Goal: Task Accomplishment & Management: Complete application form

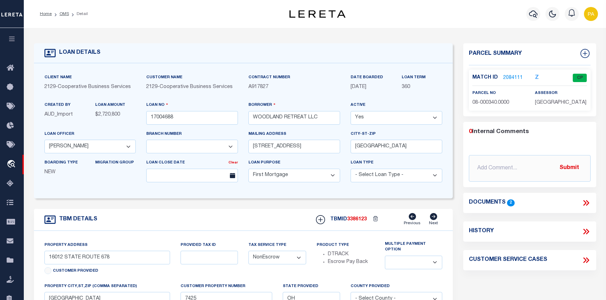
select select "20011"
select select "3334"
select select "10"
select select "NonEscrow"
click at [62, 15] on link "OMS" at bounding box center [63, 14] width 9 height 4
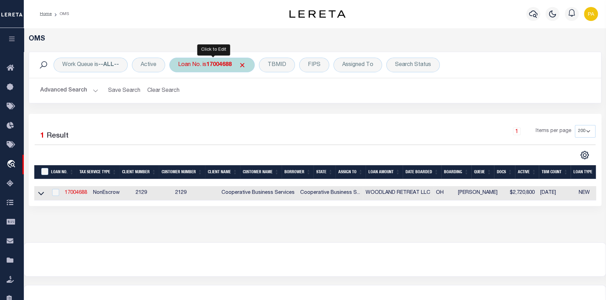
click at [223, 66] on b "17004688" at bounding box center [218, 65] width 25 height 6
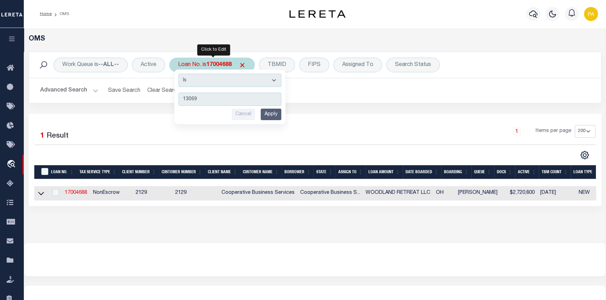
type input "130699"
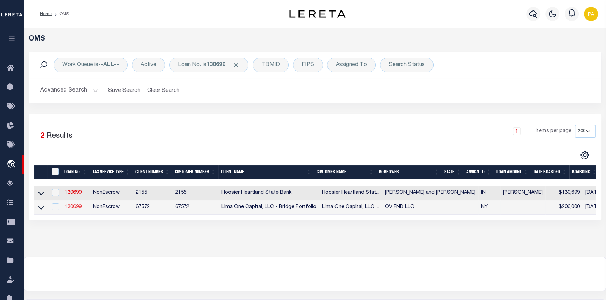
click at [71, 209] on link "130699" at bounding box center [73, 207] width 17 height 5
type input "130699"
type input "OV END LLC"
select select
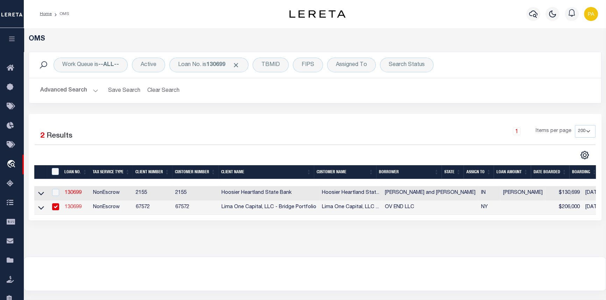
select select
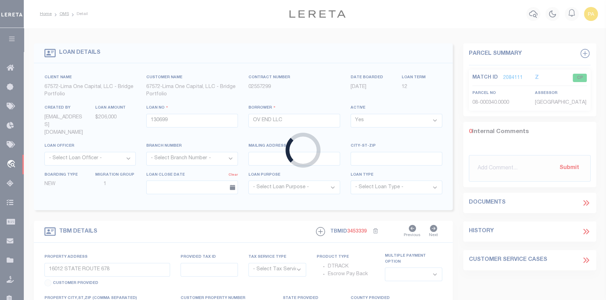
type input "40-46 JACKSON AVENUE"
radio input "true"
select select "NonEscrow"
type input "ENDICOTT NY 13760"
type input "130699-1"
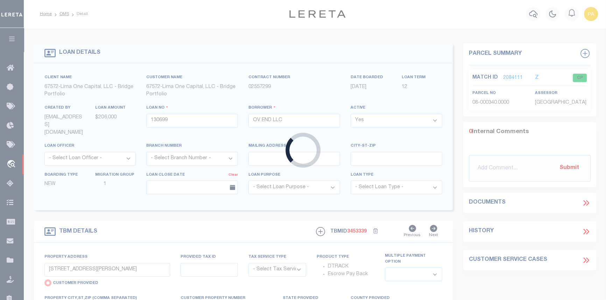
type input "NY"
type textarea "COLLECTOR: ENTITY: PARCEL: 15707318"
type textarea "Compare"
select select "4"
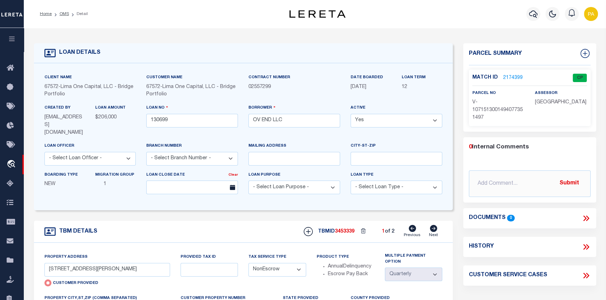
click at [509, 74] on link "2174399" at bounding box center [513, 77] width 20 height 7
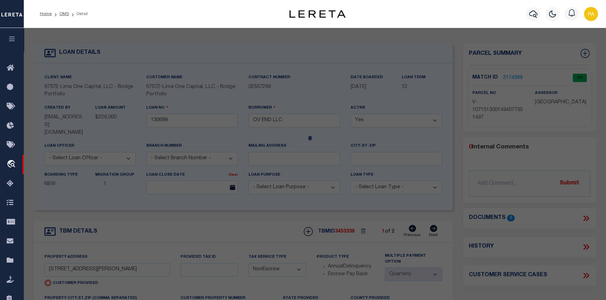
checkbox input "false"
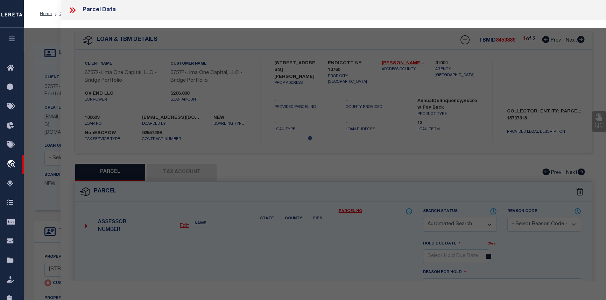
select select "CP"
select select "AGW"
select select
type input "40-46 JACKSON AVENUE"
checkbox input "false"
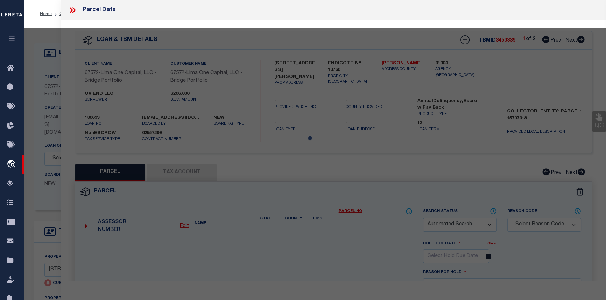
type input "ENDICOTT NY 13760"
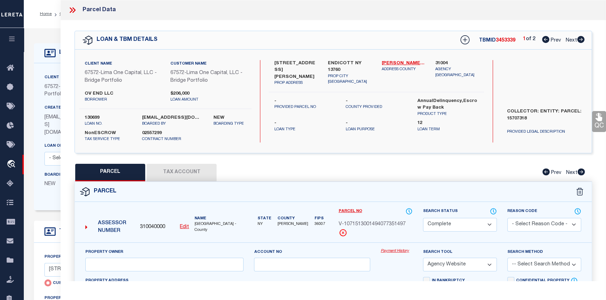
click at [401, 251] on link "Payment History" at bounding box center [396, 252] width 32 height 6
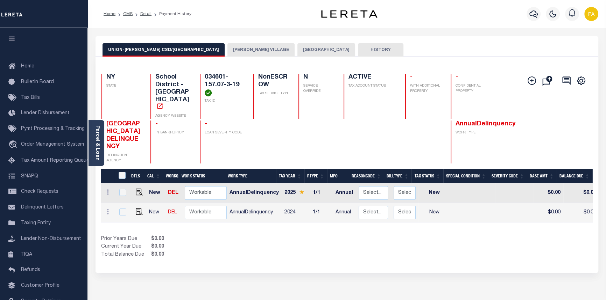
click at [228, 48] on button "ENDICOTT VILLAGE" at bounding box center [260, 49] width 67 height 13
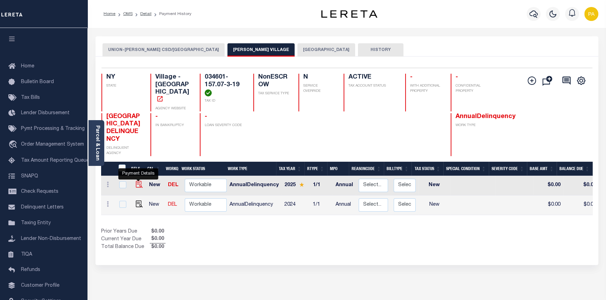
click at [137, 181] on img "" at bounding box center [139, 184] width 7 height 7
checkbox input "true"
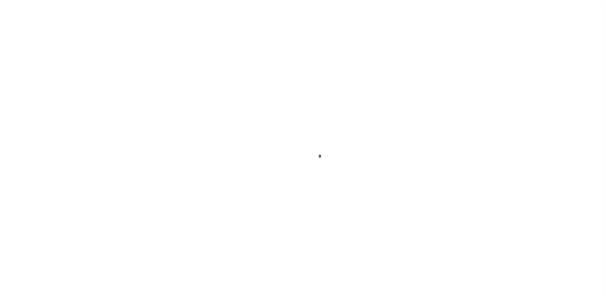
select select "NW2"
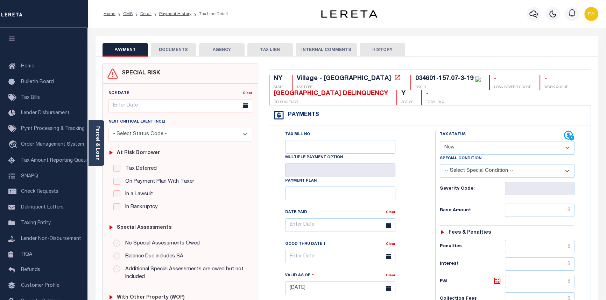
click at [171, 49] on button "DOCUMENTS" at bounding box center [173, 49] width 45 height 13
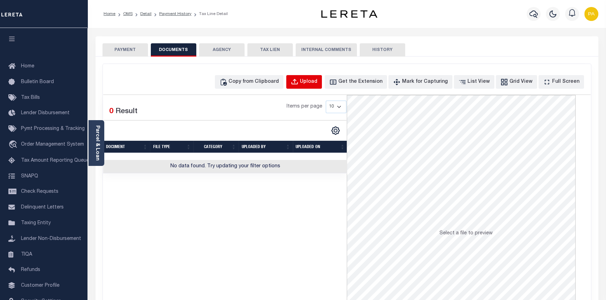
click at [316, 76] on button "Upload" at bounding box center [304, 82] width 36 height 14
select select "POP"
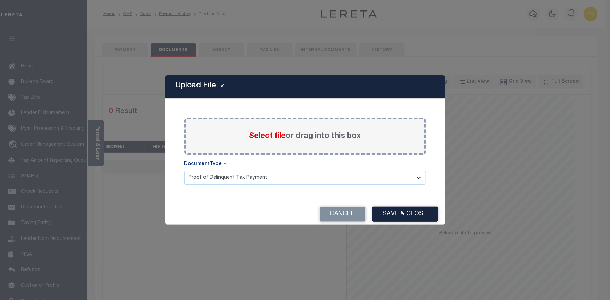
click at [266, 138] on span "Select file" at bounding box center [267, 137] width 37 height 8
click at [0, 0] on input "Select file or drag into this box" at bounding box center [0, 0] width 0 height 0
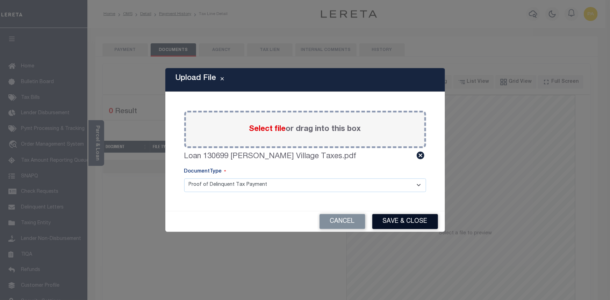
click at [413, 225] on button "Save & Close" at bounding box center [405, 221] width 66 height 15
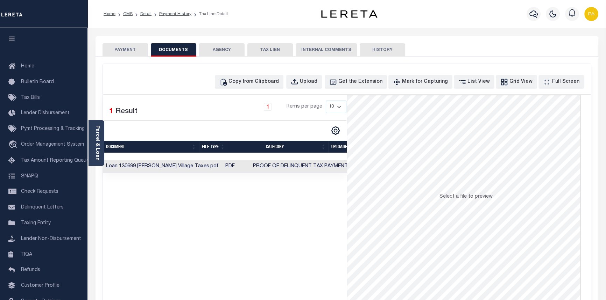
click at [124, 49] on button "PAYMENT" at bounding box center [124, 49] width 45 height 13
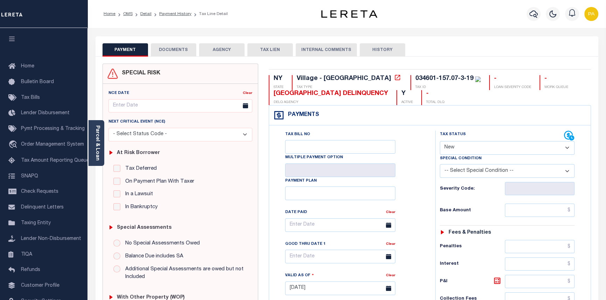
click at [567, 150] on select "- Select Status Code - Open Due/Unpaid Paid Incomplete No Tax Due Internal Refu…" at bounding box center [507, 148] width 135 height 14
select select "OP2"
click at [440, 142] on select "- Select Status Code - Open Due/Unpaid Paid Incomplete No Tax Due Internal Refu…" at bounding box center [507, 148] width 135 height 14
type input "[DATE]"
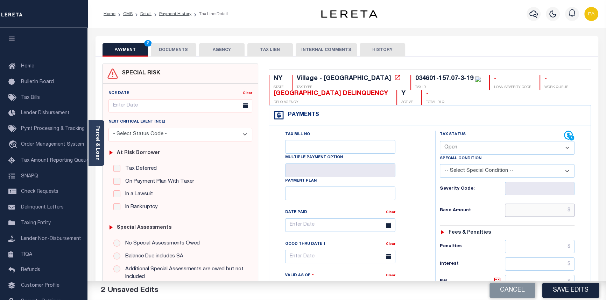
click at [571, 212] on input "text" at bounding box center [540, 210] width 70 height 13
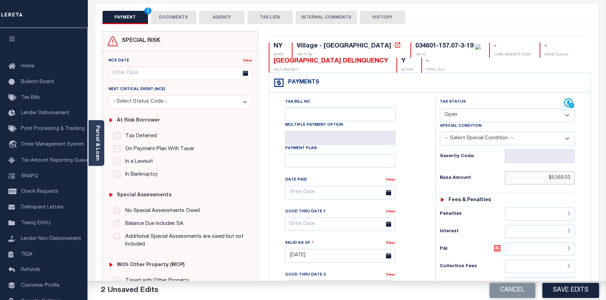
scroll to position [95, 0]
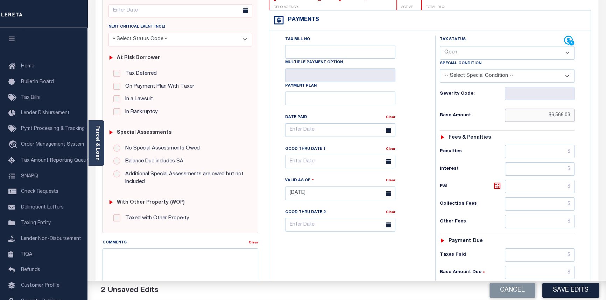
type input "$6,569.03"
click at [570, 152] on input "text" at bounding box center [540, 151] width 70 height 13
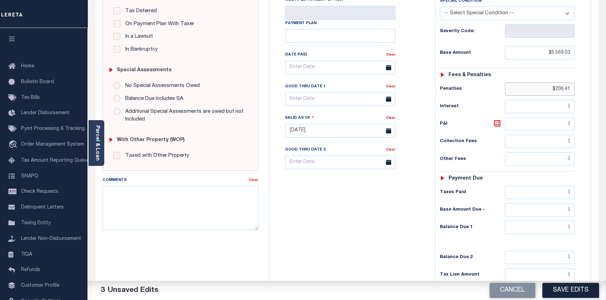
scroll to position [159, 0]
type input "$206.41"
click at [571, 209] on input "text" at bounding box center [540, 208] width 70 height 13
type input "$6,569.03"
click at [570, 226] on input "text" at bounding box center [540, 226] width 70 height 13
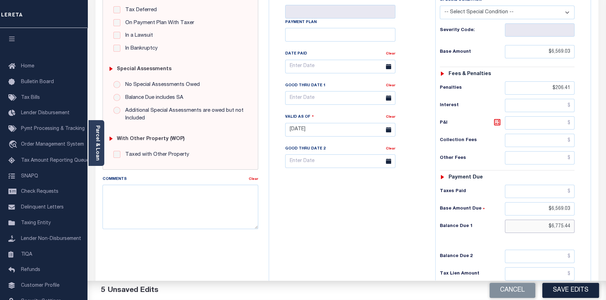
type input "$6,775.44"
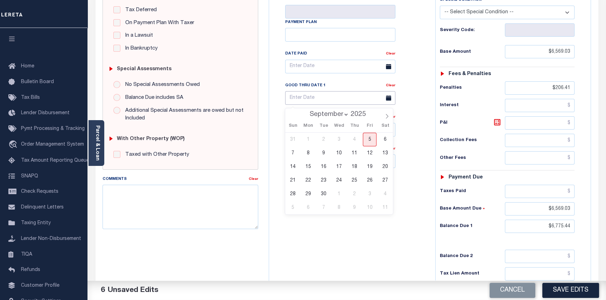
click at [314, 99] on input "text" at bounding box center [340, 98] width 110 height 14
click at [323, 195] on span "30" at bounding box center [323, 194] width 14 height 14
type input "09/30/2025"
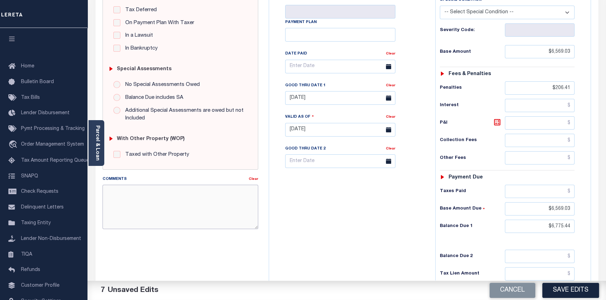
click at [108, 195] on textarea "Comments" at bounding box center [180, 207] width 156 height 44
type textarea "09/05/2025pk See imaged tax bill."
click at [574, 286] on button "Save Edits" at bounding box center [570, 290] width 57 height 15
checkbox input "false"
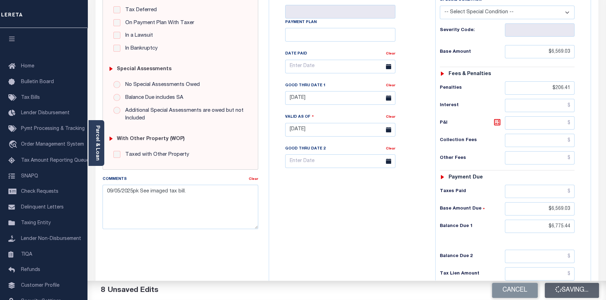
checkbox input "false"
type input "$6,569.03"
type input "$206.41"
type input "$6,569.03"
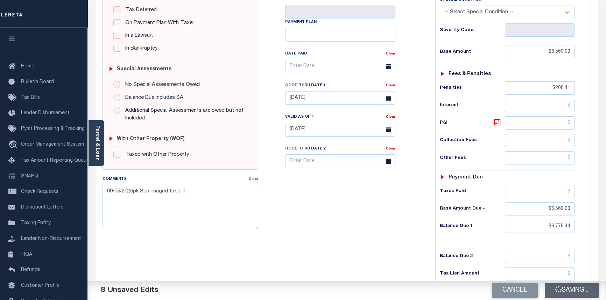
type input "$6,775.44"
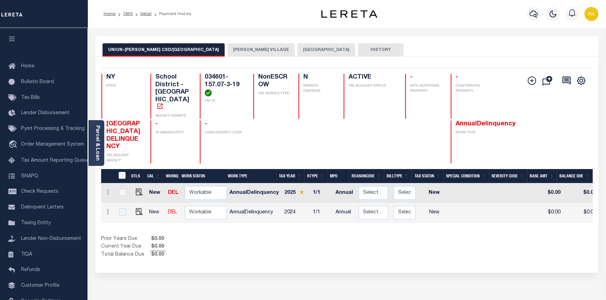
click at [227, 47] on button "ENDICOTT VILLAGE" at bounding box center [260, 49] width 67 height 13
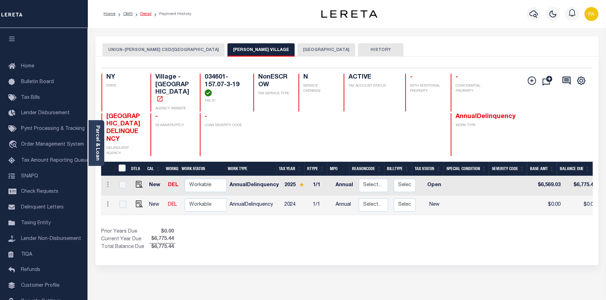
click at [145, 12] on link "Detail" at bounding box center [145, 14] width 11 height 4
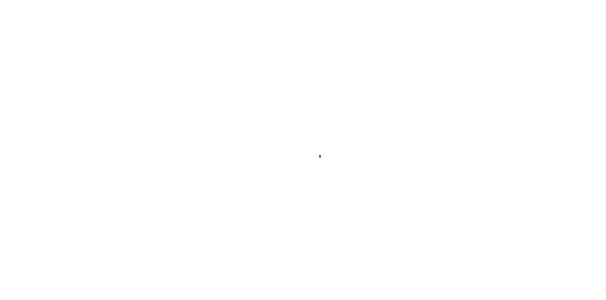
type input "[STREET_ADDRESS][PERSON_NAME]"
radio input "true"
select select "NonEscrow"
type input "ENDICOTT NY 13760"
type input "130699-1"
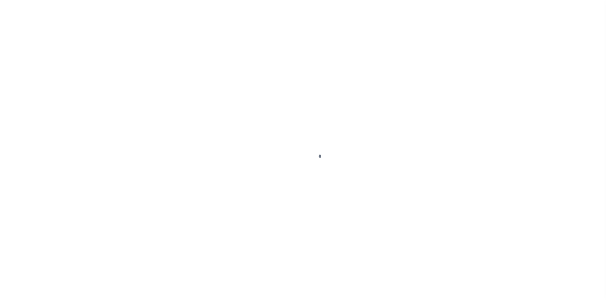
type input "NY"
type textarea "COLLECTOR: ENTITY: PARCEL: 15707318"
type textarea "Compare"
select select "4"
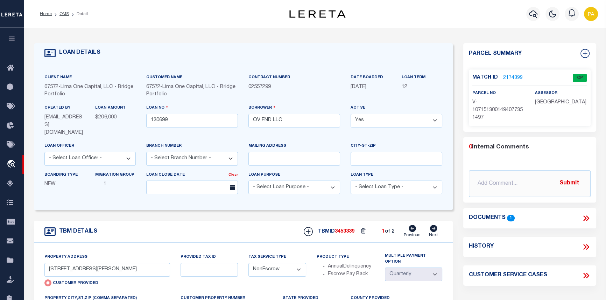
click at [434, 226] on icon at bounding box center [433, 228] width 7 height 7
type input "[PERSON_NAME]"
radio input "false"
select select
click at [508, 78] on link "2174400" at bounding box center [513, 77] width 20 height 7
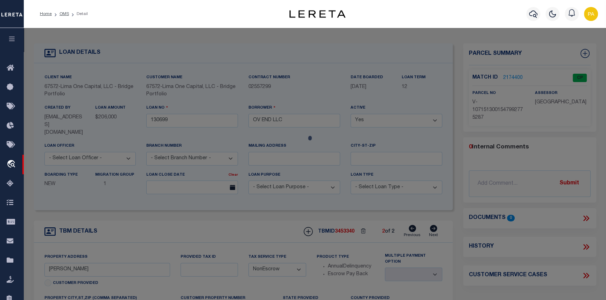
checkbox input "false"
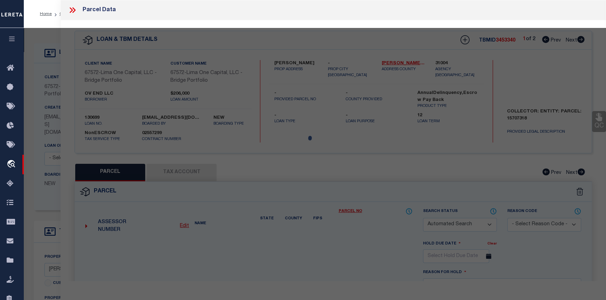
select select "CP"
select select "AGW"
select select
type input "[PERSON_NAME]"
checkbox input "false"
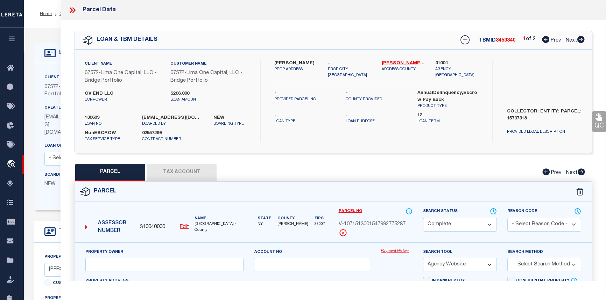
click at [387, 249] on link "Payment History" at bounding box center [396, 252] width 32 height 6
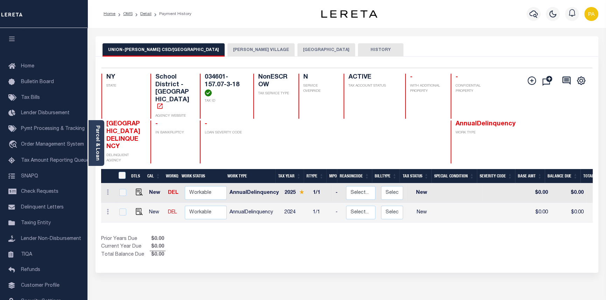
click at [227, 48] on button "[PERSON_NAME] VILLAGE" at bounding box center [260, 49] width 67 height 13
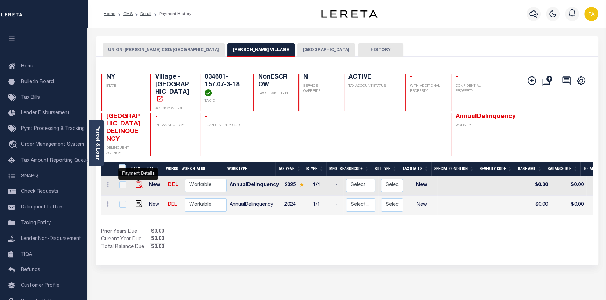
click at [139, 181] on img "" at bounding box center [139, 184] width 7 height 7
checkbox input "true"
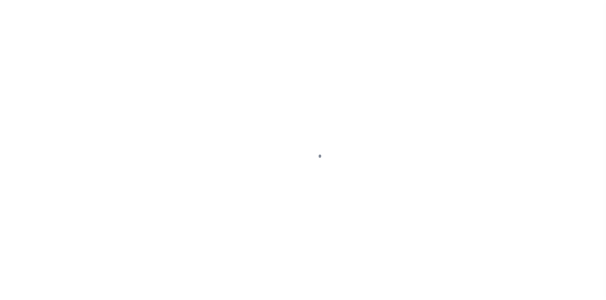
select select "NW2"
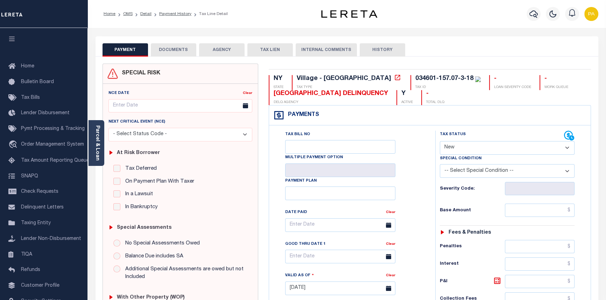
click at [166, 49] on button "DOCUMENTS" at bounding box center [173, 49] width 45 height 13
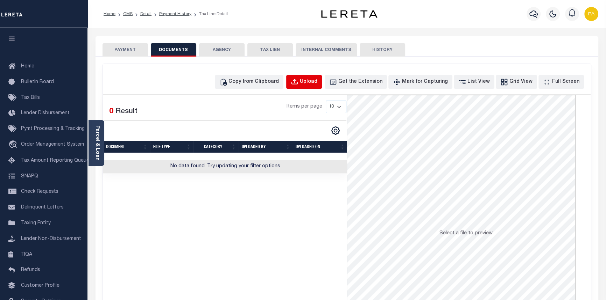
click at [317, 83] on div "Upload" at bounding box center [308, 82] width 17 height 8
select select "POP"
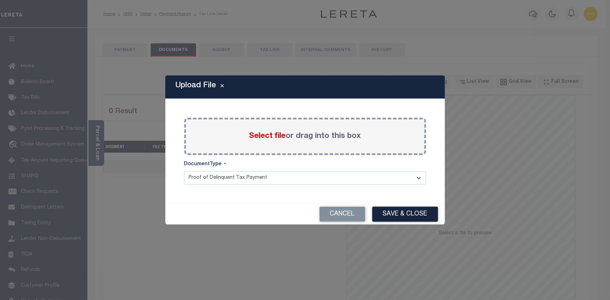
click at [272, 137] on span "Select file" at bounding box center [267, 137] width 37 height 8
click at [0, 0] on input "Select file or drag into this box" at bounding box center [0, 0] width 0 height 0
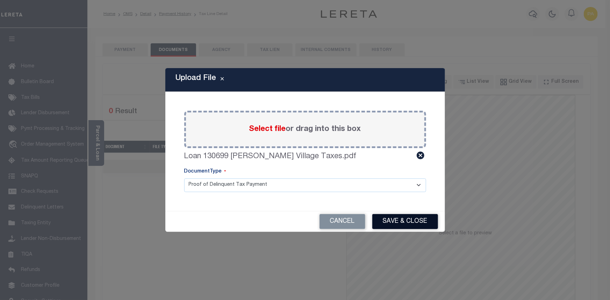
click at [379, 223] on button "Save & Close" at bounding box center [405, 221] width 66 height 15
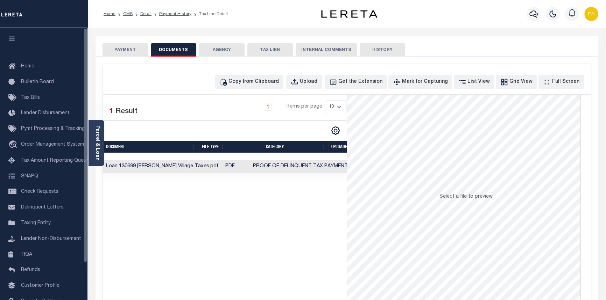
click at [124, 49] on button "PAYMENT" at bounding box center [124, 49] width 45 height 13
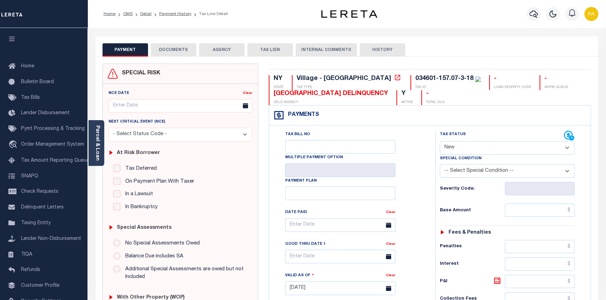
click at [482, 150] on select "- Select Status Code - Open Due/Unpaid Paid Incomplete No Tax Due Internal Refu…" at bounding box center [507, 148] width 135 height 14
select select "OP2"
click at [440, 142] on select "- Select Status Code - Open Due/Unpaid Paid Incomplete No Tax Due Internal Refu…" at bounding box center [507, 148] width 135 height 14
type input "[DATE]"
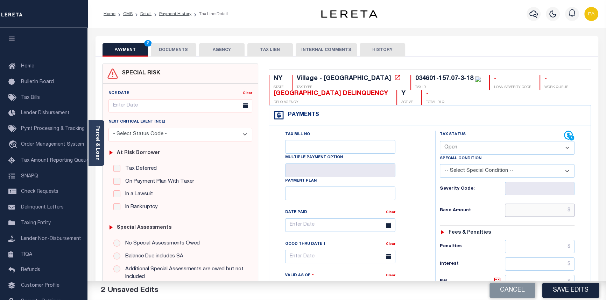
click at [571, 213] on input "text" at bounding box center [540, 210] width 70 height 13
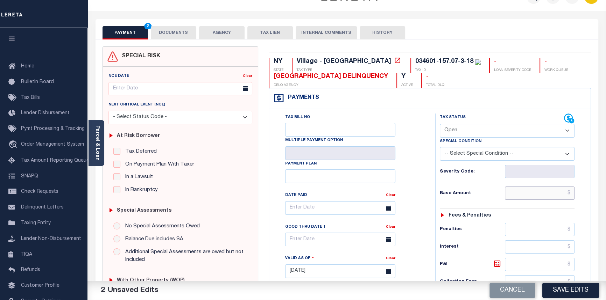
scroll to position [95, 0]
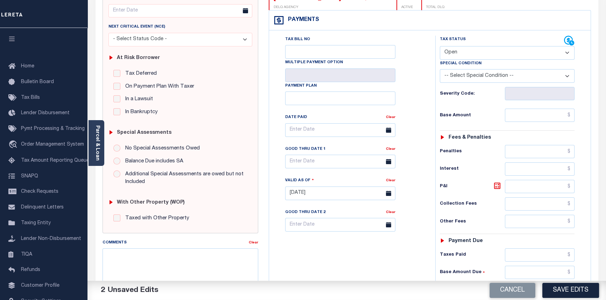
click at [312, 155] on div "Good Thru Date 1" at bounding box center [335, 150] width 101 height 10
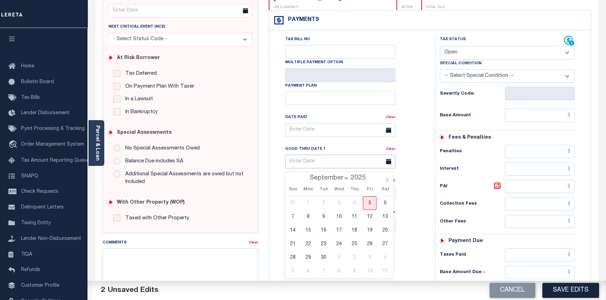
click at [311, 164] on input "text" at bounding box center [340, 162] width 110 height 14
click at [326, 258] on span "30" at bounding box center [323, 258] width 14 height 14
type input "09/30/2025"
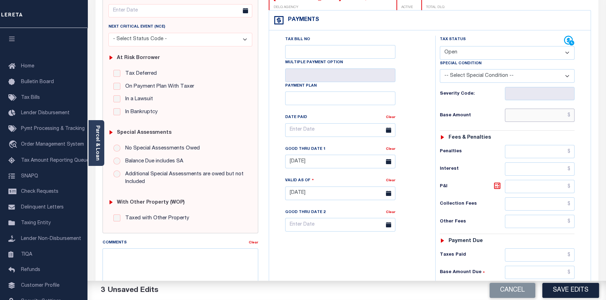
click at [572, 119] on input "text" at bounding box center [540, 115] width 70 height 13
click at [570, 118] on input "text" at bounding box center [540, 115] width 70 height 13
type input "$2,106.18"
click at [570, 153] on input "text" at bounding box center [540, 151] width 70 height 13
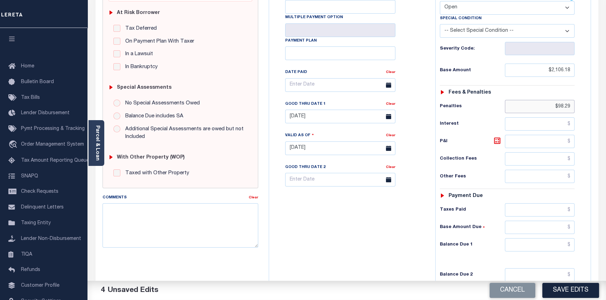
scroll to position [159, 0]
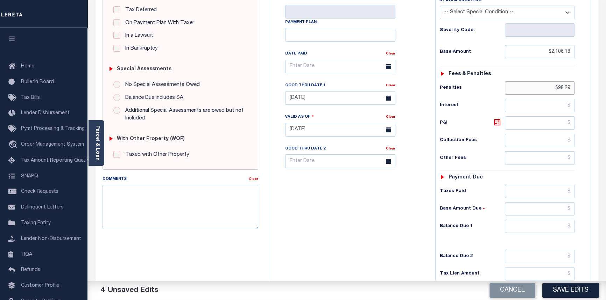
type input "$98.29"
click at [573, 212] on input "text" at bounding box center [540, 208] width 70 height 13
type input "$2,106.18"
click at [571, 227] on input "text" at bounding box center [540, 226] width 70 height 13
type input "$2,204.47"
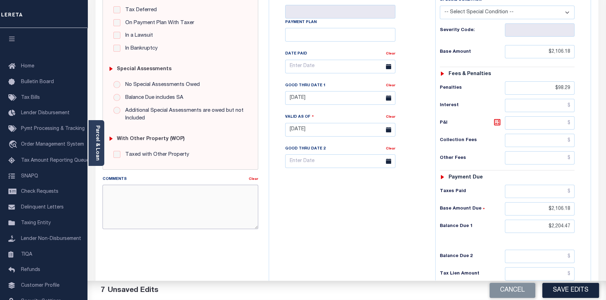
click at [128, 209] on textarea "Comments" at bounding box center [180, 207] width 156 height 44
type textarea "09/05/2025pk See imaged tax bill."
click at [577, 287] on button "Save Edits" at bounding box center [570, 290] width 57 height 15
checkbox input "false"
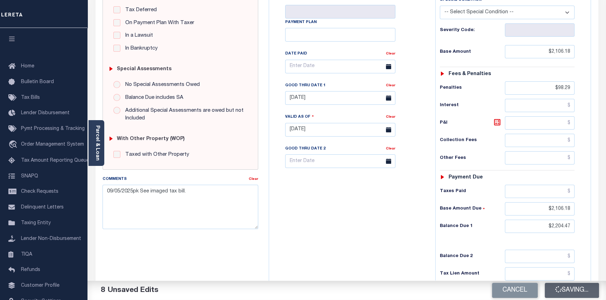
checkbox input "false"
type input "$2,106.18"
type input "$98.29"
type input "$2,106.18"
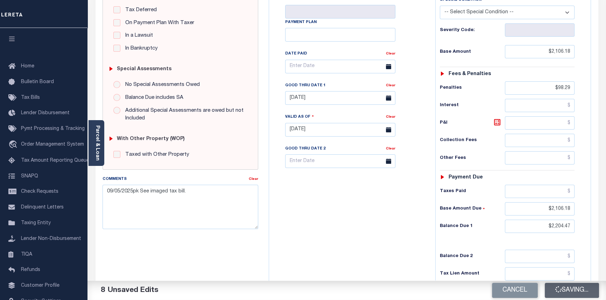
type input "$2,204.47"
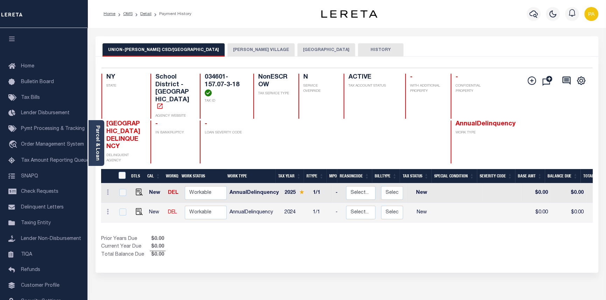
click at [227, 51] on button "[PERSON_NAME] VILLAGE" at bounding box center [260, 49] width 67 height 13
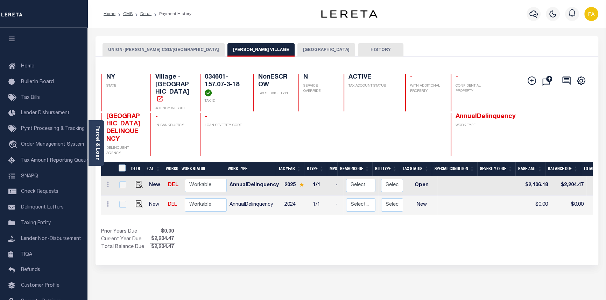
click at [297, 51] on button "[GEOGRAPHIC_DATA]" at bounding box center [326, 49] width 58 height 13
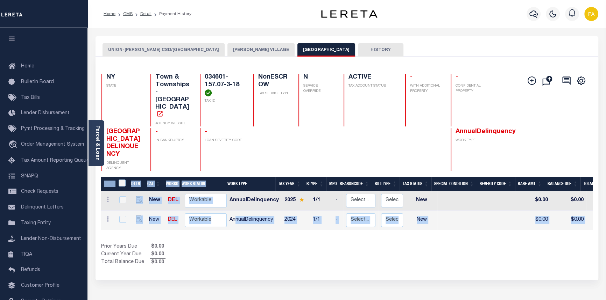
drag, startPoint x: 234, startPoint y: 208, endPoint x: 269, endPoint y: 220, distance: 37.4
click at [269, 220] on div "DTLS CAL WorkQ Work Status Work Type Tax Year RType MPO ReasonCode BillType Tax…" at bounding box center [346, 222] width 491 height 90
click at [271, 243] on div "Prior Years Due $0.00 Current Year Due $0.00 Total Balance Due $0.00" at bounding box center [224, 254] width 246 height 23
click at [258, 217] on div "DTLS CAL WorkQ Work Status Work Type Tax Year RType MPO ReasonCode BillType Tax…" at bounding box center [346, 222] width 491 height 90
click at [138, 245] on div "Selected 2 Results 1 Items per page 25 50 100 NY STATE TAX ID N" at bounding box center [346, 169] width 502 height 224
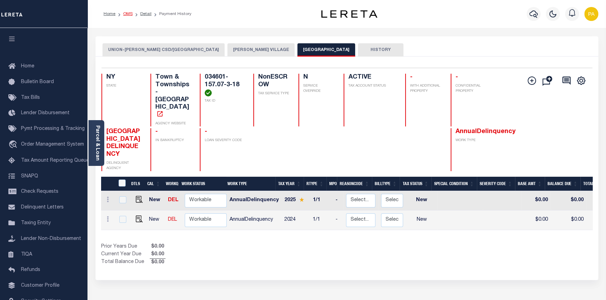
click at [126, 14] on link "OMS" at bounding box center [127, 14] width 9 height 4
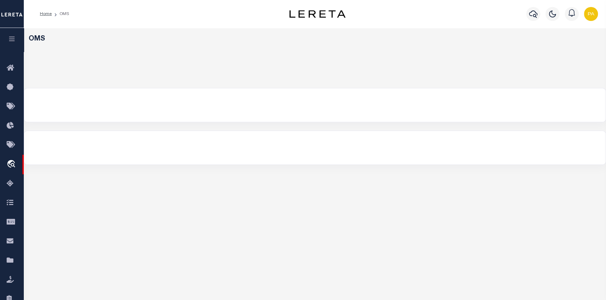
select select "200"
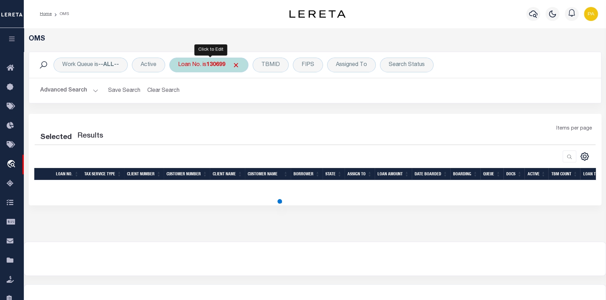
select select "200"
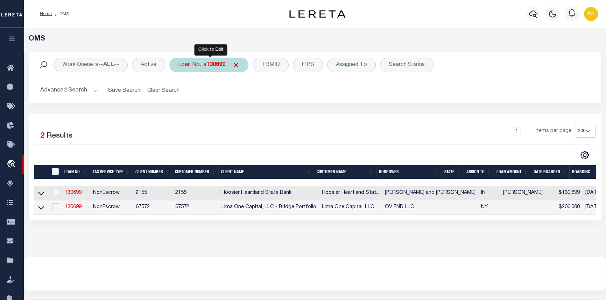
click at [217, 66] on b "130699" at bounding box center [215, 65] width 19 height 6
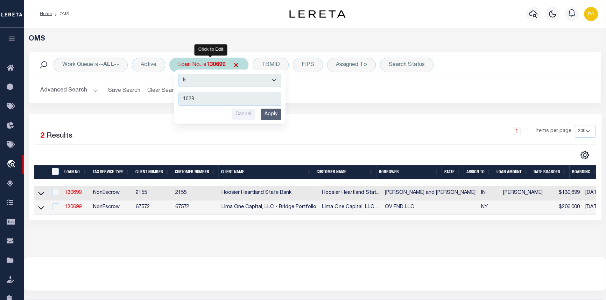
type input "10282"
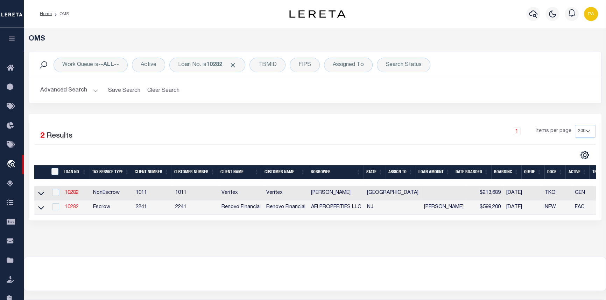
click at [69, 209] on link "10282" at bounding box center [72, 207] width 14 height 5
type input "10282"
type input "AEI PROPERTIES LLC"
select select
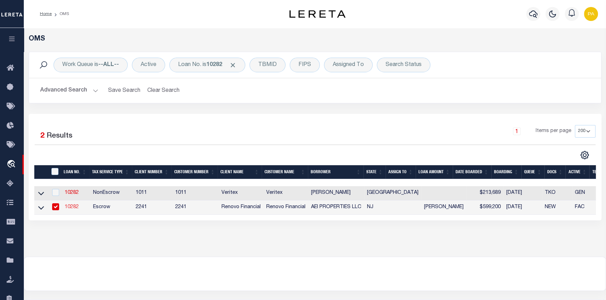
type input "[STREET_ADDRESS][PERSON_NAME]"
type input "[GEOGRAPHIC_DATA]"
select select "Escrow"
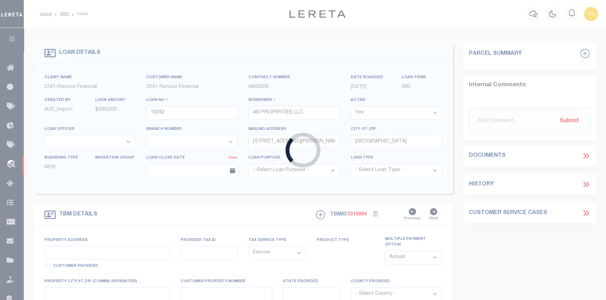
type input "1 Green Street West"
select select
type input "[GEOGRAPHIC_DATA]"
type input "a0k8Y00000jIMq8"
type input "NJ"
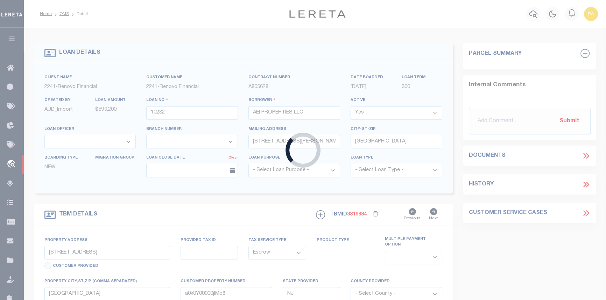
select select
type textarea "LEGAL REQUIRED"
select select "25066"
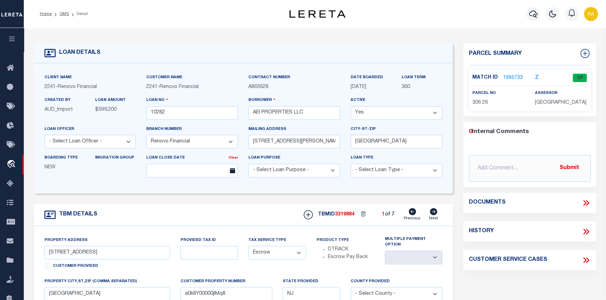
click at [512, 76] on link "1995733" at bounding box center [513, 77] width 20 height 7
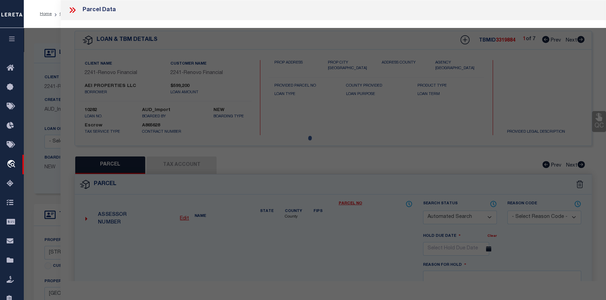
checkbox input "false"
select select "CP"
type input "AEI PROPERTIES LLC"
select select "AGW"
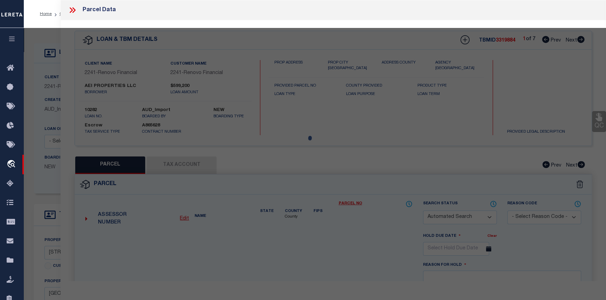
select select
type input "[STREET_ADDRESS]"
checkbox input "false"
type input "[GEOGRAPHIC_DATA]"
type textarea "Block:306 Lot:26"
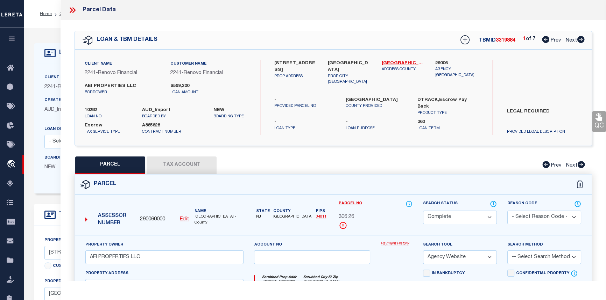
click at [579, 38] on icon at bounding box center [580, 39] width 7 height 7
select select "AS"
select select
checkbox input "false"
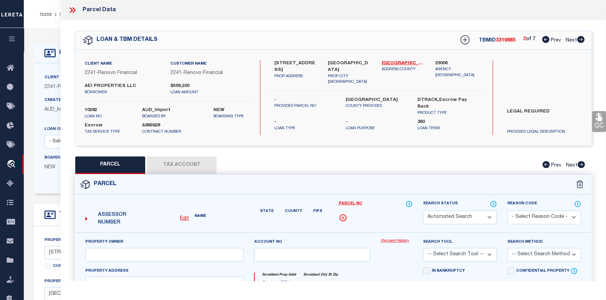
select select "CP"
type input "AEI PROPERTIES LLC"
select select "AGW"
select select
type input "325 3RD ST S"
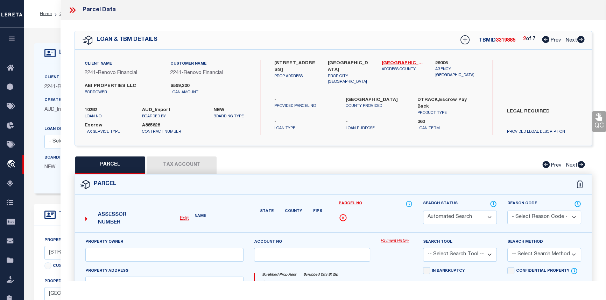
checkbox input "false"
type input "Millville, NJ 08332"
type textarea "Block:473 Lot:18"
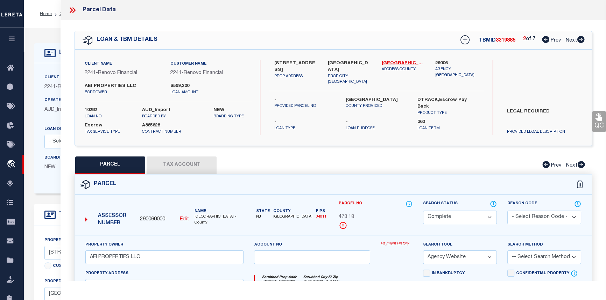
click at [579, 38] on icon at bounding box center [580, 39] width 7 height 7
select select "AS"
select select
checkbox input "false"
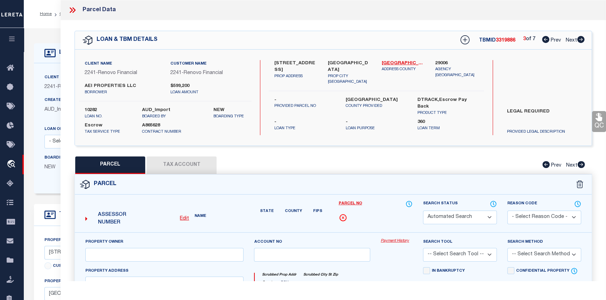
select select "CP"
type input "AEI PROPERTIES LLC"
select select "AGW"
select select
type input "408 FOUNDRY ST W"
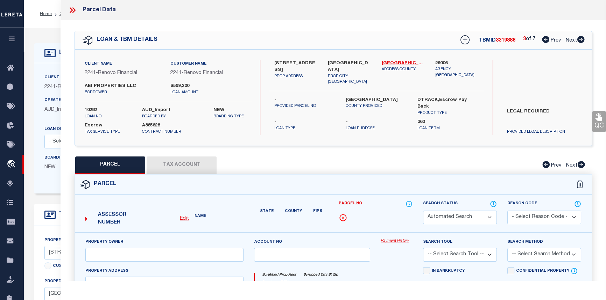
checkbox input "false"
type input "Millville, NJ 08332"
type textarea "Block:272 Lot: 13"
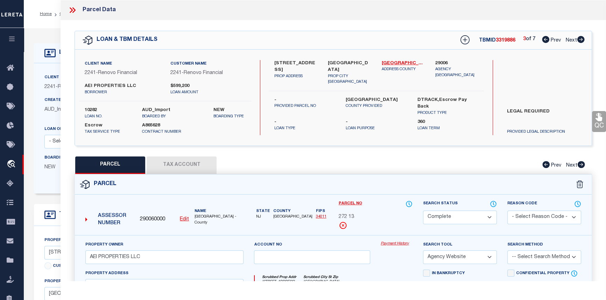
click at [579, 38] on icon at bounding box center [580, 39] width 7 height 7
select select "AS"
select select
checkbox input "false"
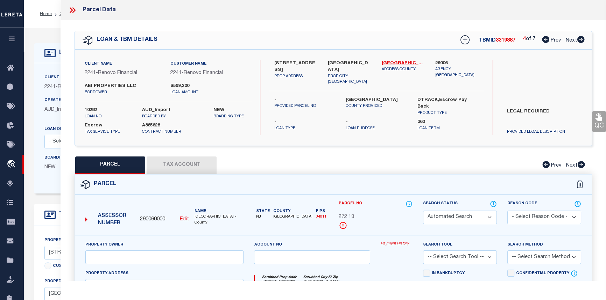
select select "CP"
type input "AEI PROPERTIES LLC"
select select "AGW"
select select
type input "410 FOUNDRY ST W"
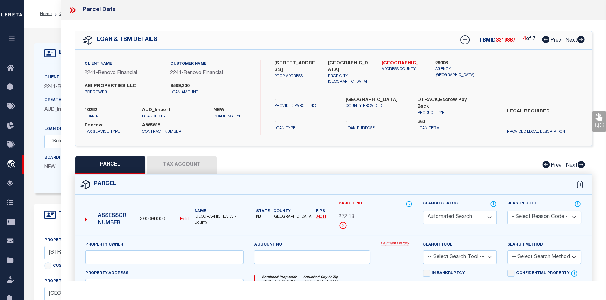
checkbox input "false"
type input "Millville, NJ 08332"
type textarea "Block:272 Lot: 14"
click at [579, 38] on icon at bounding box center [580, 39] width 7 height 7
select select "AS"
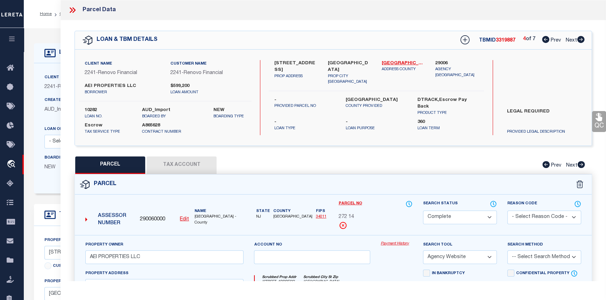
select select
checkbox input "false"
select select "CP"
type input "AEI PROPERTIES LLC"
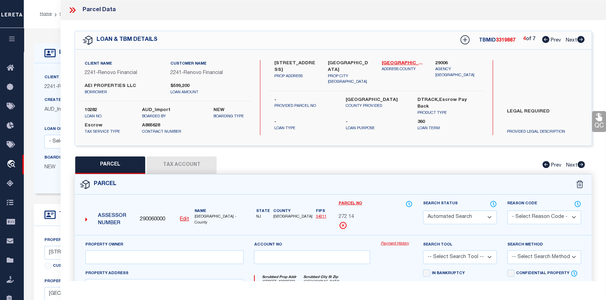
select select "AGW"
select select
type input "417 GREEN ST W"
checkbox input "false"
type input "MILLVILLE NJ 08332"
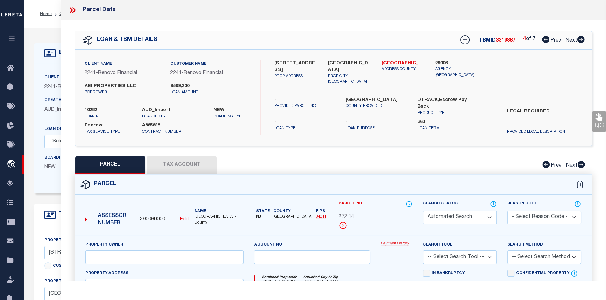
type textarea "Block:302 Lot:14"
click at [579, 38] on icon at bounding box center [580, 39] width 7 height 7
select select "AS"
select select
checkbox input "false"
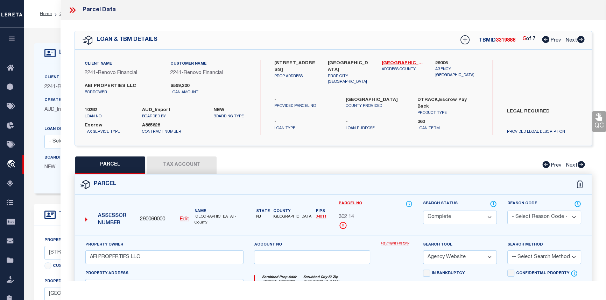
checkbox input "false"
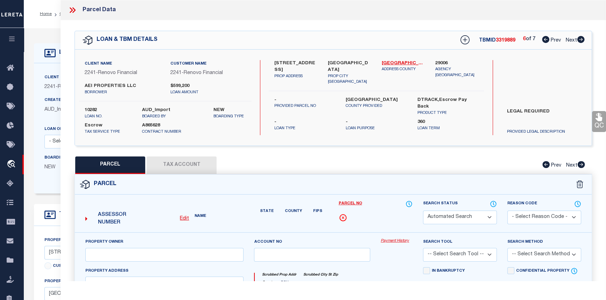
select select "CP"
type input "AEI PROPERTIES LLC"
select select "AGW"
select select
type input "601 N LAUREL ST"
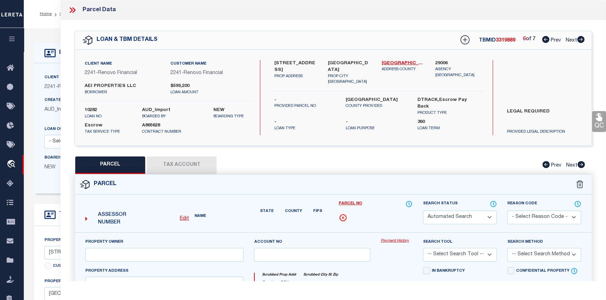
checkbox input "false"
type input "Bridgeton, NJ 08302"
type textarea "Block:12 Lot:2"
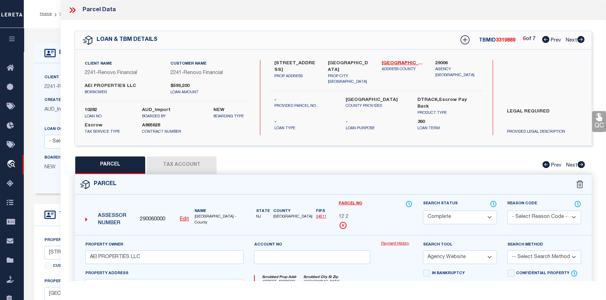
click at [579, 38] on icon at bounding box center [580, 39] width 7 height 7
select select "AS"
select select
checkbox input "false"
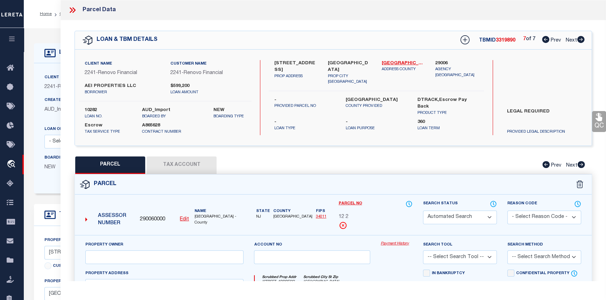
select select "CP"
type input "AEI PROPERTIES LLC"
select select "AGW"
select select
type input "609 CHURCH ST"
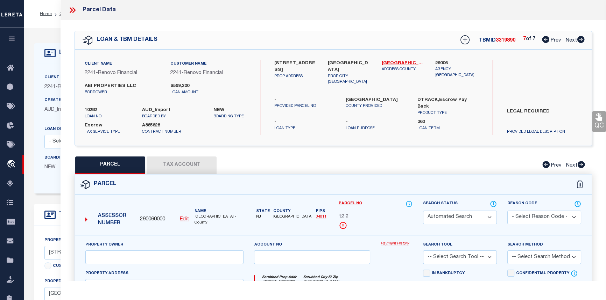
checkbox input "false"
type input "Millville, NJ 08332"
type textarea "Block:311 Lot: 14"
click at [393, 241] on link "Payment History" at bounding box center [396, 244] width 32 height 6
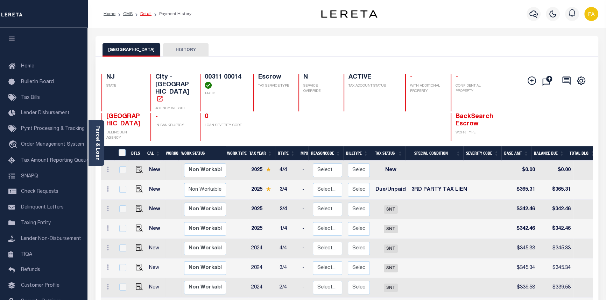
click at [147, 13] on link "Detail" at bounding box center [145, 14] width 11 height 4
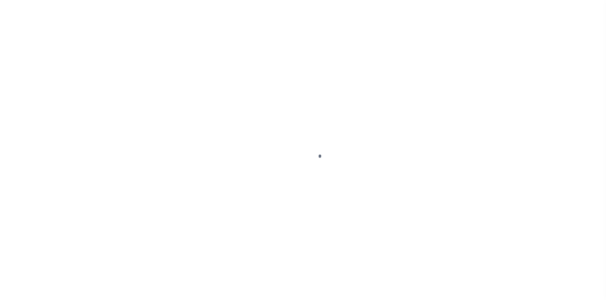
select select "Escrow"
type input "[STREET_ADDRESS]"
select select
type input "[GEOGRAPHIC_DATA]"
type input "a0k8Y00000jIMqD"
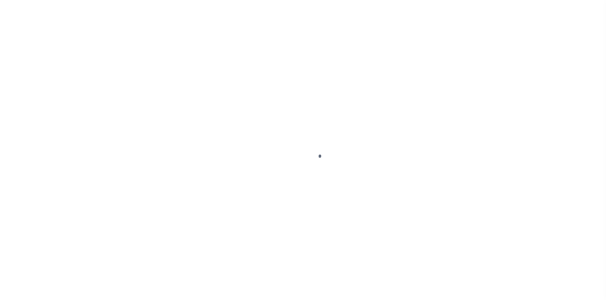
type input "NJ"
select select
type textarea "LEGAL REQUIRED"
select select "25066"
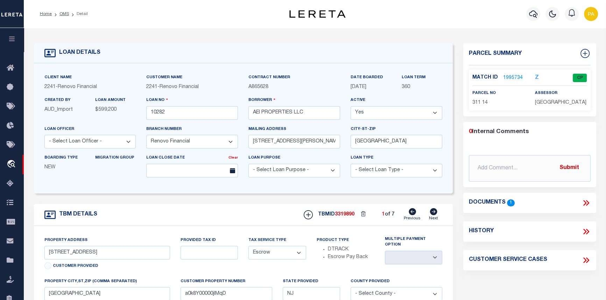
click at [434, 215] on icon at bounding box center [433, 211] width 7 height 7
type input "[STREET_ADDRESS]"
select select
type input "a0k8Y00000jIMqN"
select select
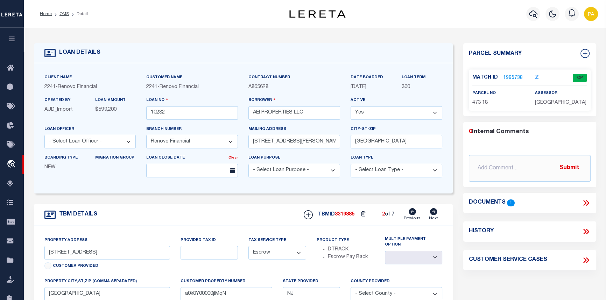
click at [514, 77] on link "1995738" at bounding box center [513, 77] width 20 height 7
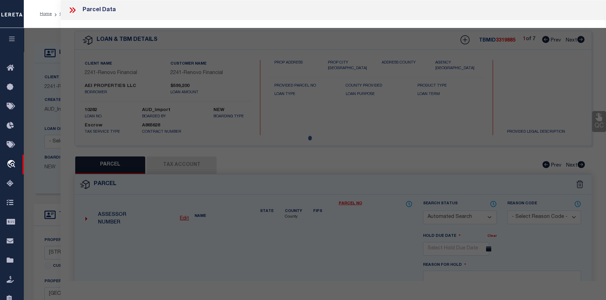
checkbox input "false"
select select "CP"
type input "AEI PROPERTIES LLC"
select select "AGW"
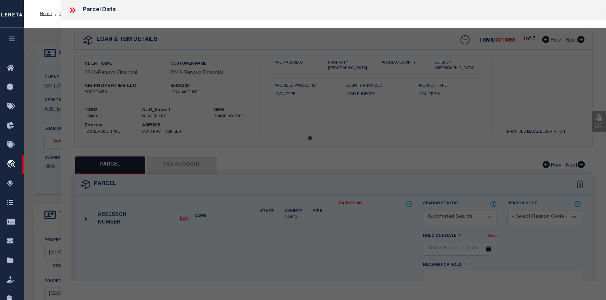
select select
type input "[STREET_ADDRESS]"
checkbox input "false"
type input "[GEOGRAPHIC_DATA]"
type textarea "Block:473 Lot:18"
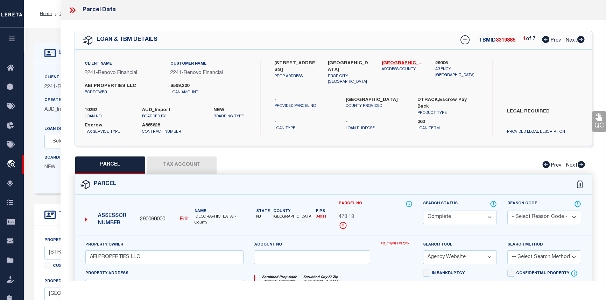
click at [174, 165] on button "Tax Account" at bounding box center [182, 165] width 70 height 17
select select "100"
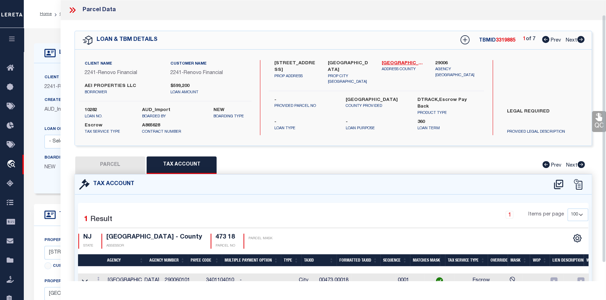
scroll to position [37, 0]
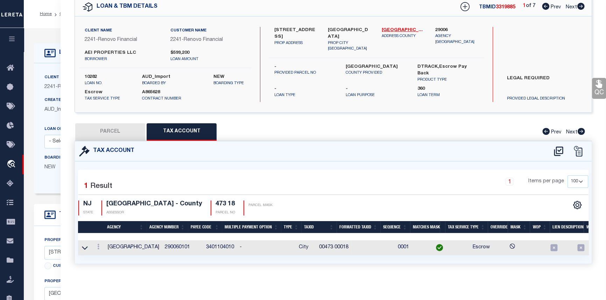
click at [117, 127] on button "PARCEL" at bounding box center [110, 131] width 70 height 17
select select "AS"
select select
checkbox input "false"
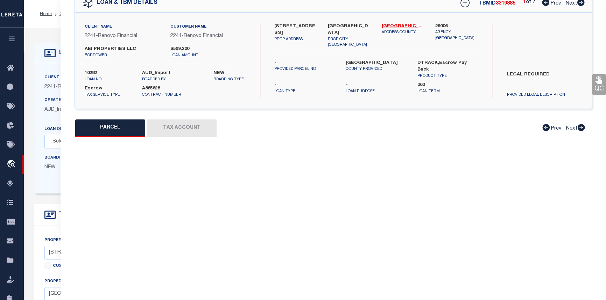
select select "CP"
type input "AEI PROPERTIES LLC"
select select "AGW"
select select
type input "325 3RD ST S"
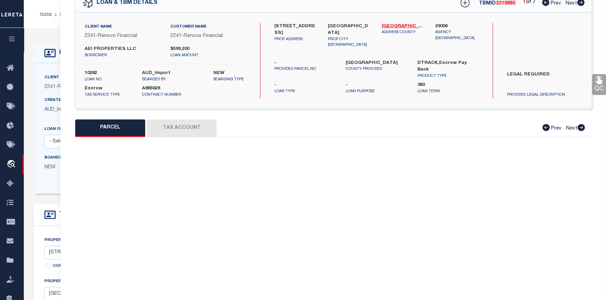
checkbox input "false"
type input "[GEOGRAPHIC_DATA]"
type textarea "Block:473 Lot:18"
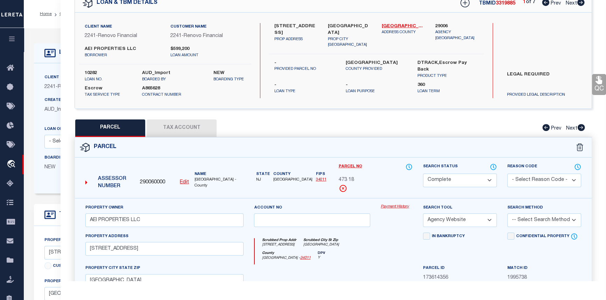
click at [399, 206] on link "Payment History" at bounding box center [396, 207] width 32 height 6
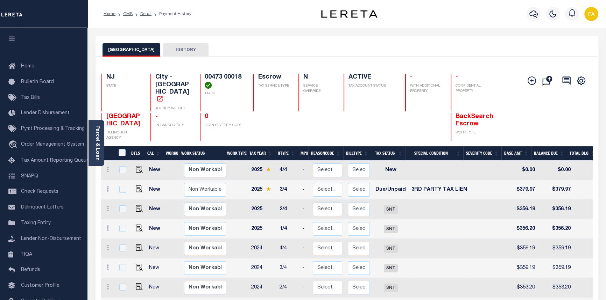
click at [147, 9] on ol "Home OMS Detail Payment History" at bounding box center [147, 14] width 99 height 15
click at [146, 12] on link "Detail" at bounding box center [145, 14] width 11 height 4
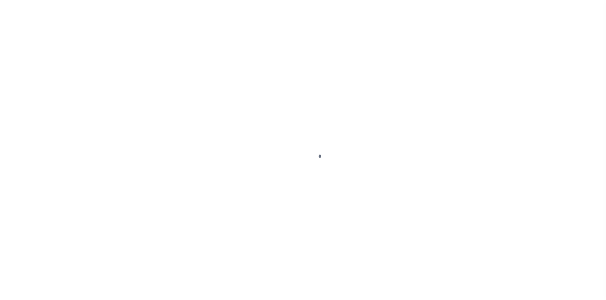
select select "Escrow"
type input "[STREET_ADDRESS]"
select select
type input "[GEOGRAPHIC_DATA]"
type input "a0k8Y00000jIMqN"
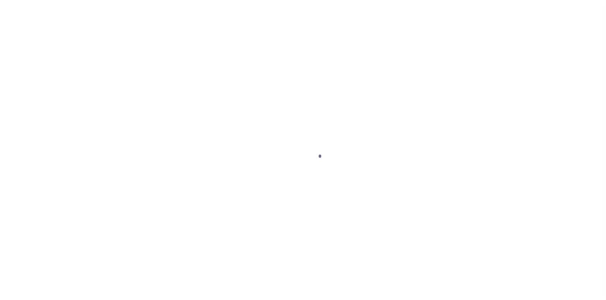
type input "NJ"
select select
type textarea "LEGAL REQUIRED"
select select "25066"
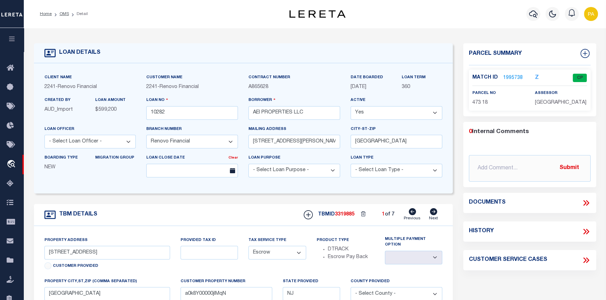
click at [513, 76] on link "1995738" at bounding box center [513, 77] width 20 height 7
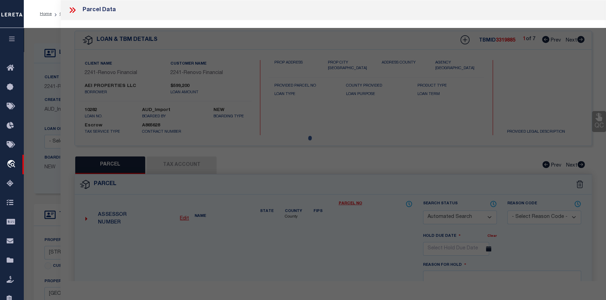
checkbox input "false"
select select "CP"
type input "AEI PROPERTIES LLC"
select select "AGW"
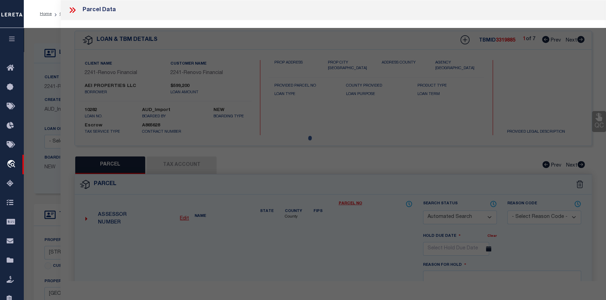
select select
type input "325 3RD ST S"
checkbox input "false"
type input "[GEOGRAPHIC_DATA]"
type textarea "Block:473 Lot:18"
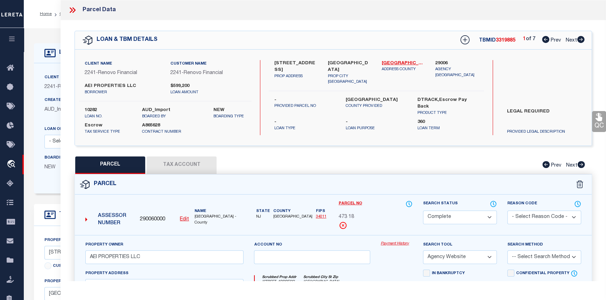
click at [402, 246] on link "Payment History" at bounding box center [396, 244] width 32 height 6
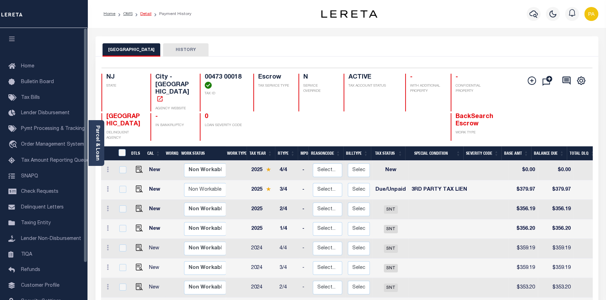
click at [143, 12] on link "Detail" at bounding box center [145, 14] width 11 height 4
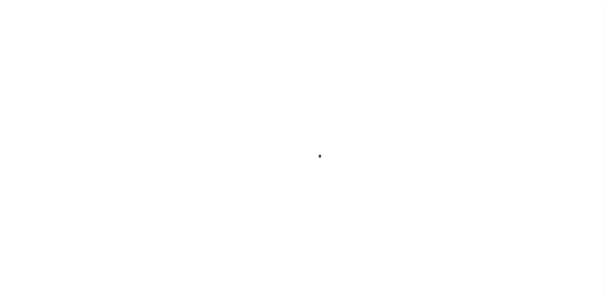
select select "25066"
select select "Escrow"
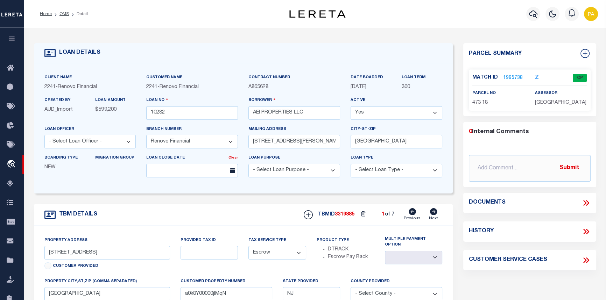
click at [434, 215] on icon at bounding box center [433, 211] width 8 height 7
type input "[STREET_ADDRESS]"
select select
type input "a0k8Y00000jIMq8"
select select
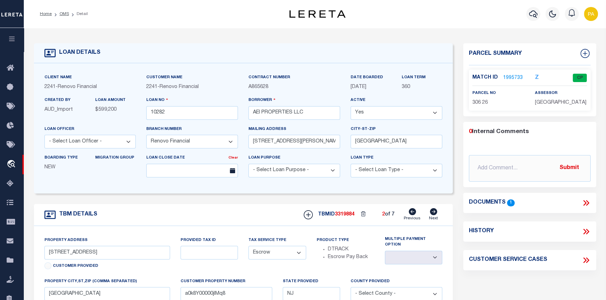
click at [514, 77] on link "1995733" at bounding box center [513, 77] width 20 height 7
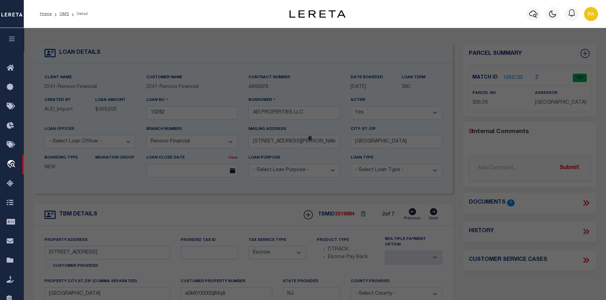
checkbox input "false"
select select "CP"
type input "AEI PROPERTIES LLC"
select select "AGW"
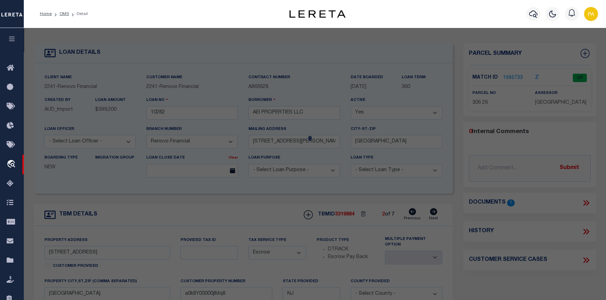
select select
type input "[STREET_ADDRESS]"
checkbox input "false"
type input "[GEOGRAPHIC_DATA]"
type textarea "Block:306 Lot:26"
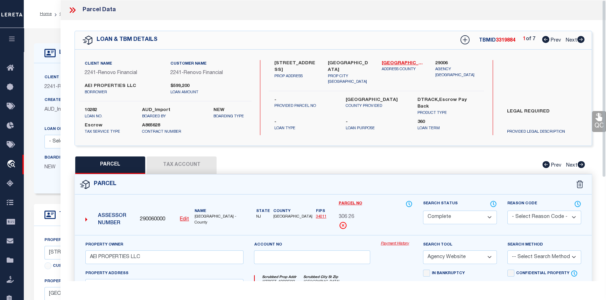
click at [389, 245] on link "Payment History" at bounding box center [396, 244] width 32 height 6
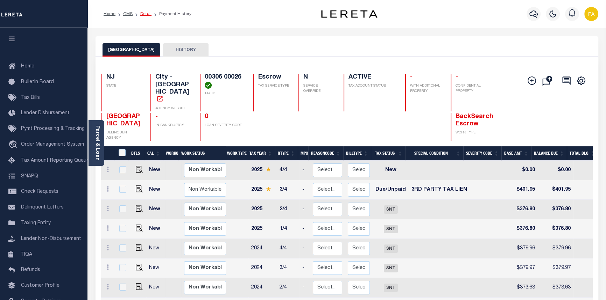
click at [144, 12] on link "Detail" at bounding box center [145, 14] width 11 height 4
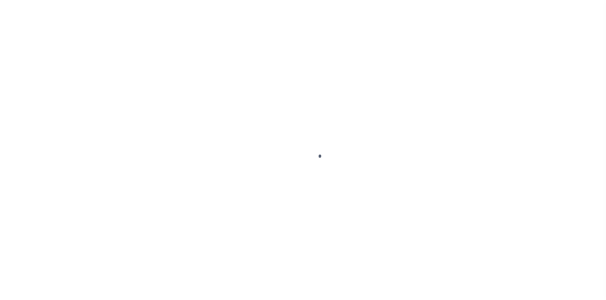
select select "Escrow"
type input "1 Green Street West"
select select
type input "[GEOGRAPHIC_DATA]"
type input "a0k8Y00000jIMq8"
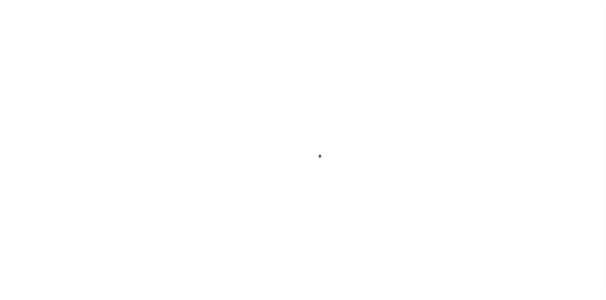
type input "NJ"
select select
type textarea "LEGAL REQUIRED"
select select "25066"
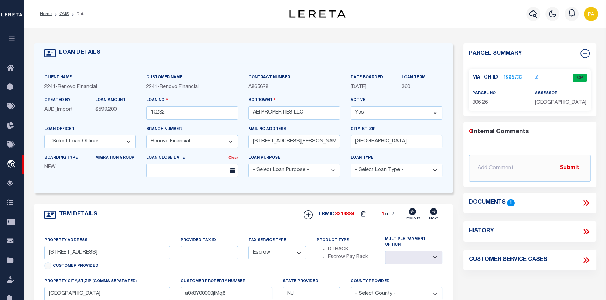
click at [432, 213] on icon at bounding box center [433, 211] width 7 height 7
type input "325 South 3rd Street"
select select
type input "a0k8Y00000jIMqN"
select select
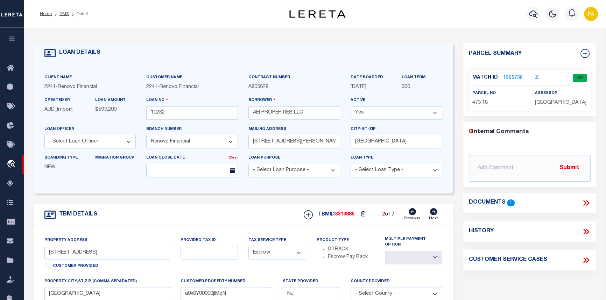
click at [430, 215] on icon at bounding box center [433, 211] width 8 height 7
type input "408 West Foundry Street"
select select
type input "a0k8Y00000jIMpo"
select select
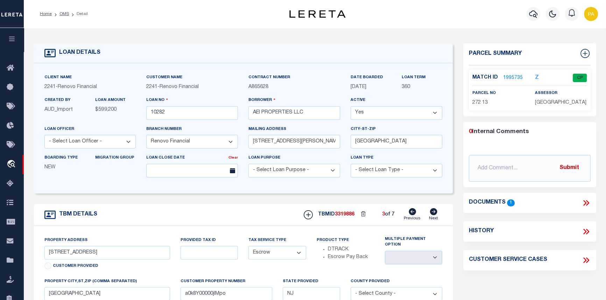
click at [511, 77] on link "1995735" at bounding box center [513, 77] width 20 height 7
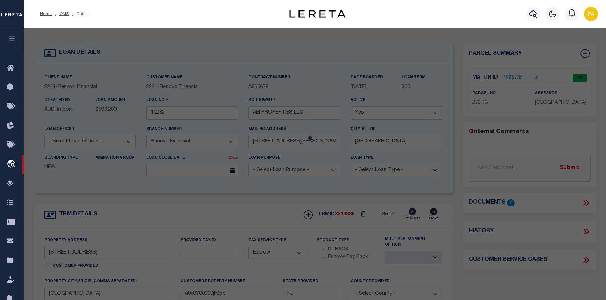
checkbox input "false"
select select "CP"
type input "AEI PROPERTIES LLC"
select select "AGW"
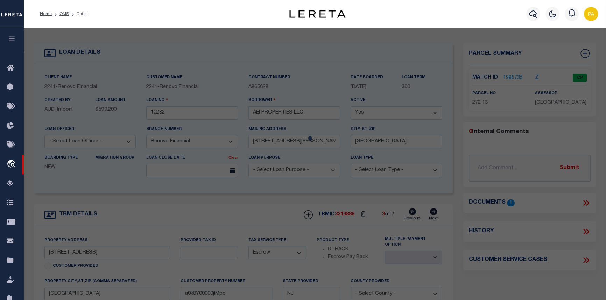
select select
type input "408 FOUNDRY ST W"
checkbox input "false"
type input "[GEOGRAPHIC_DATA]"
type textarea "Block:272 Lot: 13"
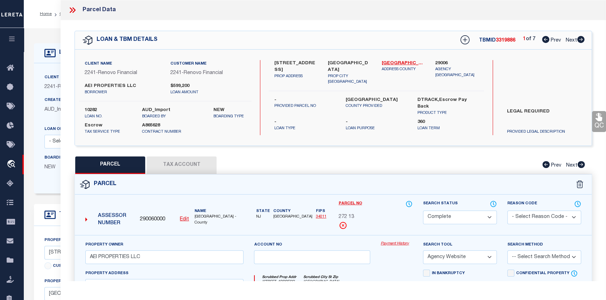
click at [404, 244] on link "Payment History" at bounding box center [396, 244] width 32 height 6
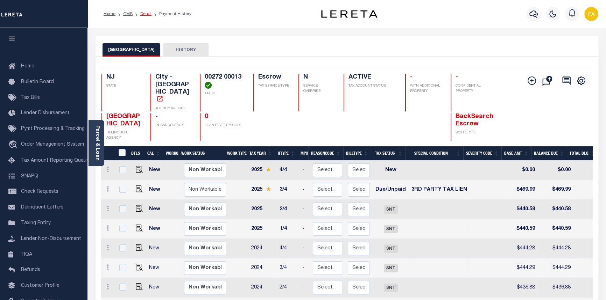
click at [145, 14] on link "Detail" at bounding box center [145, 14] width 11 height 4
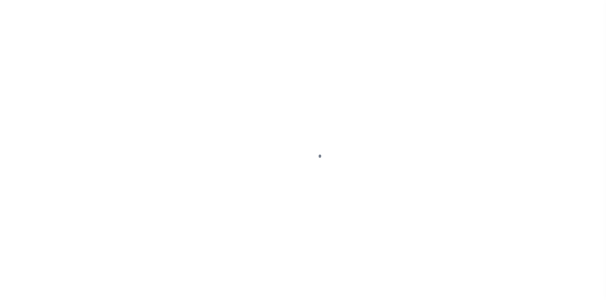
select select "25066"
select select "Escrow"
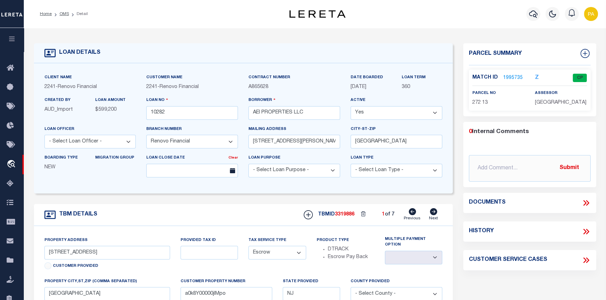
click at [434, 213] on icon at bounding box center [433, 211] width 7 height 7
type input "325 South 3rd Street"
select select
type input "a0k8Y00000jIMqN"
select select
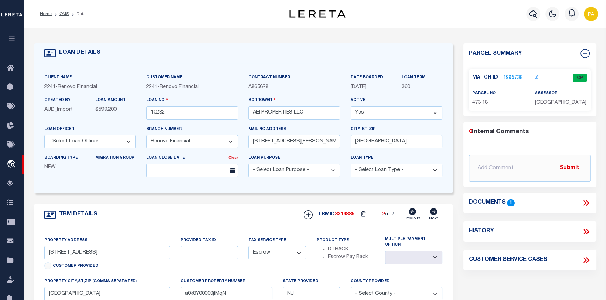
click at [434, 213] on icon at bounding box center [433, 211] width 7 height 7
type input "[STREET_ADDRESS]"
select select
type input "a0k8Y00000jIMq8"
select select
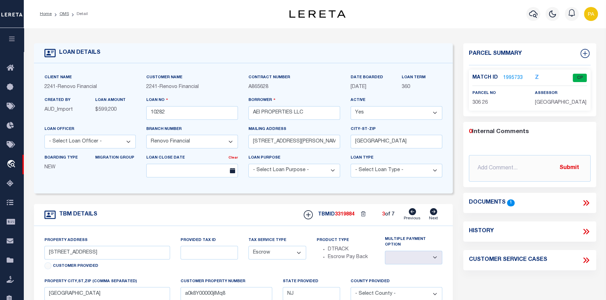
click at [434, 213] on icon at bounding box center [433, 211] width 7 height 7
type input "[STREET_ADDRESS]"
select select
type input "a0k8Y00000jIMpt"
select select
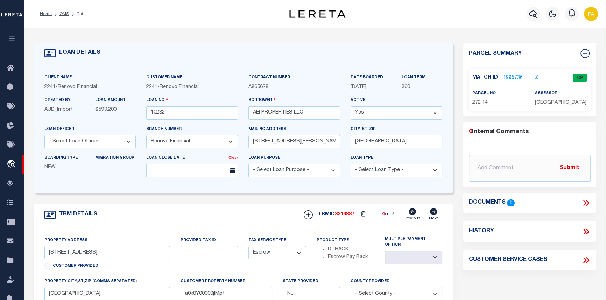
click at [507, 76] on link "1995736" at bounding box center [513, 77] width 20 height 7
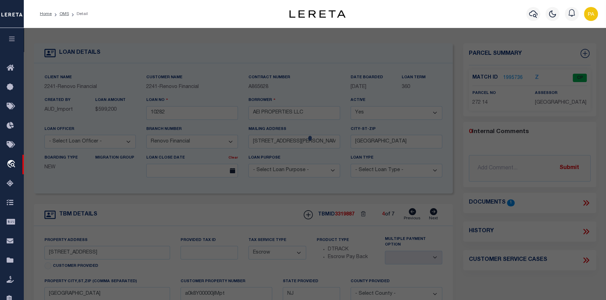
checkbox input "false"
select select "CP"
type input "AEI PROPERTIES LLC"
select select "AGW"
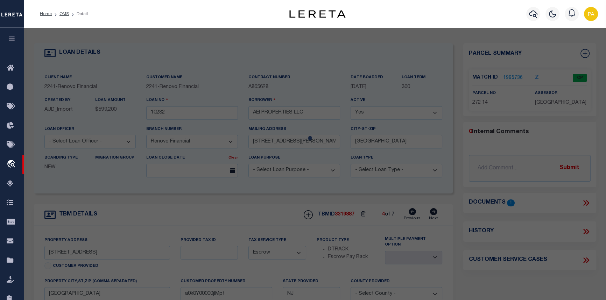
select select
type input "410 FOUNDRY ST W"
checkbox input "false"
type input "[GEOGRAPHIC_DATA]"
type textarea "Block:272 Lot: 14"
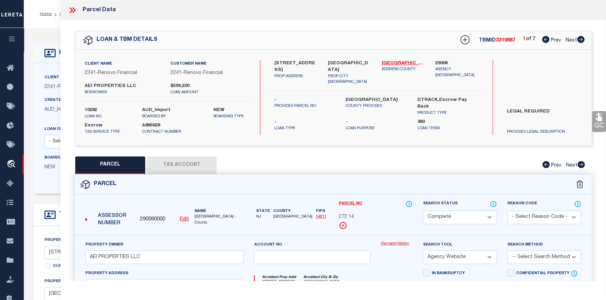
click at [398, 244] on link "Payment History" at bounding box center [396, 244] width 32 height 6
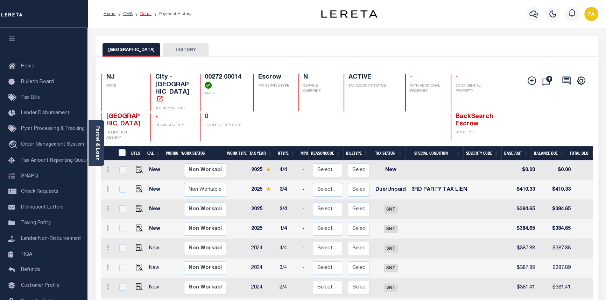
click at [144, 14] on link "Detail" at bounding box center [145, 14] width 11 height 4
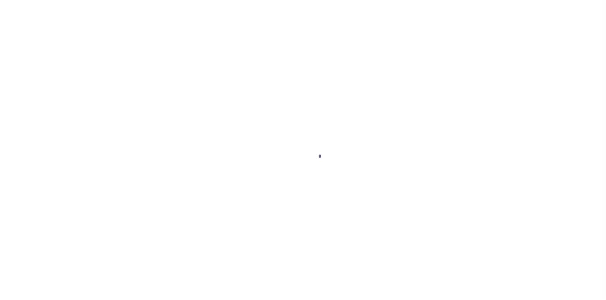
select select "25066"
select select "Escrow"
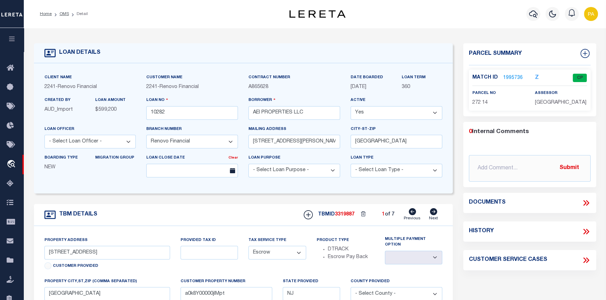
click at [437, 214] on icon at bounding box center [433, 211] width 8 height 7
type input "[STREET_ADDRESS]"
select select
type input "a0k8Y00000jIMqN"
select select
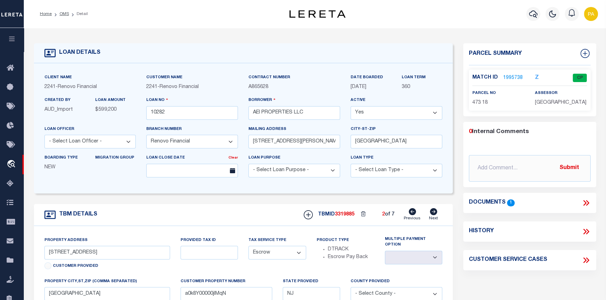
click at [432, 213] on icon at bounding box center [433, 211] width 7 height 7
type input "408 West Foundry Street"
select select
type input "a0k8Y00000jIMpo"
select select
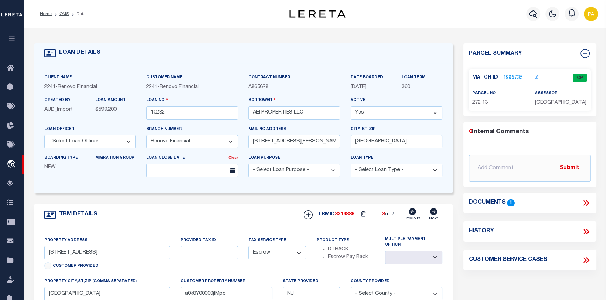
click at [432, 213] on icon at bounding box center [433, 211] width 7 height 7
type input "1 Green Street West"
select select
type input "a0k8Y00000jIMq8"
select select
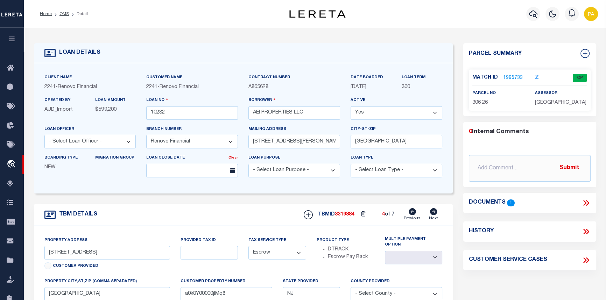
click at [432, 213] on icon at bounding box center [433, 211] width 7 height 7
type input "[STREET_ADDRESS]"
select select
type input "a0k8Y00000jIMq3"
select select
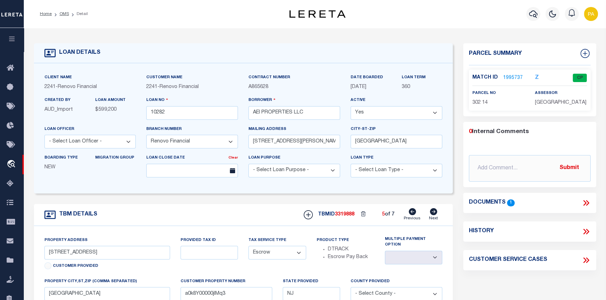
click at [512, 77] on link "1995737" at bounding box center [513, 77] width 20 height 7
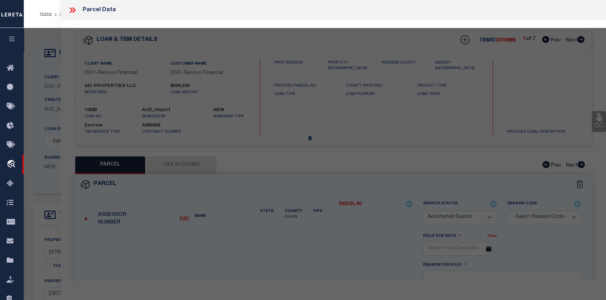
checkbox input "false"
select select "CP"
type input "AEI PROPERTIES LLC"
select select "AGW"
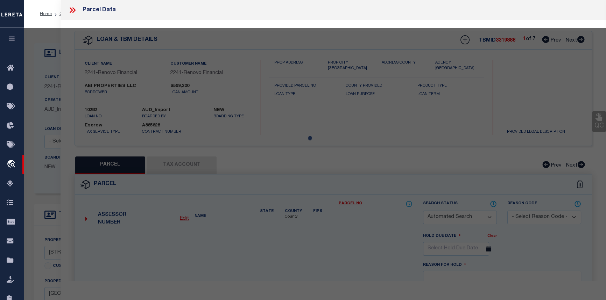
select select
type input "417 GREEN ST W"
checkbox input "false"
type input "MILLVILLE NJ 08332"
type textarea "Block:302 Lot:14"
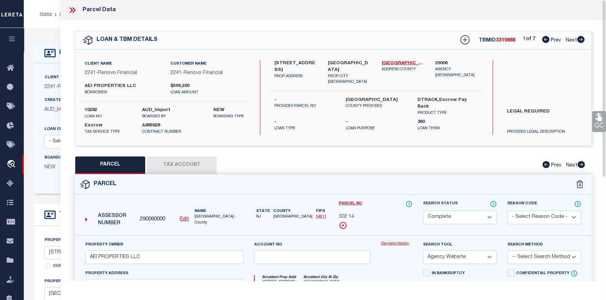
click at [393, 243] on link "Payment History" at bounding box center [396, 244] width 32 height 6
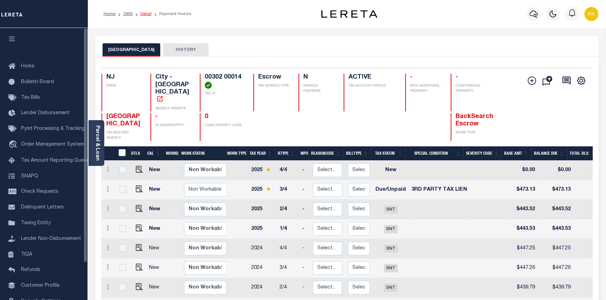
click at [144, 15] on link "Detail" at bounding box center [145, 14] width 11 height 4
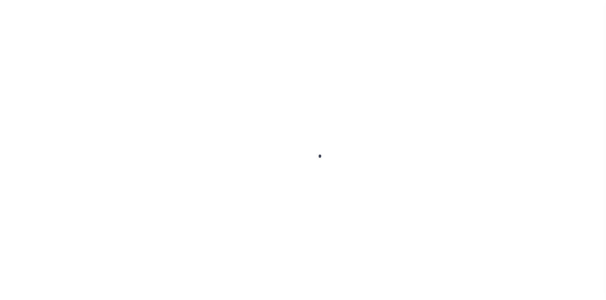
select select "25066"
select select "Escrow"
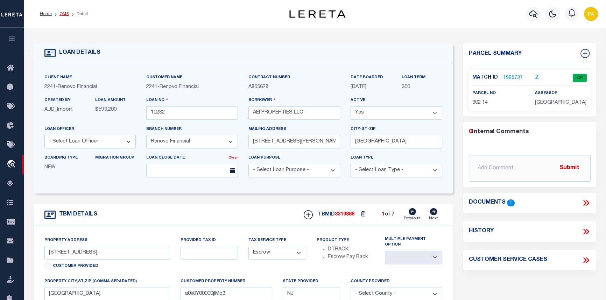
click at [65, 12] on link "OMS" at bounding box center [63, 14] width 9 height 4
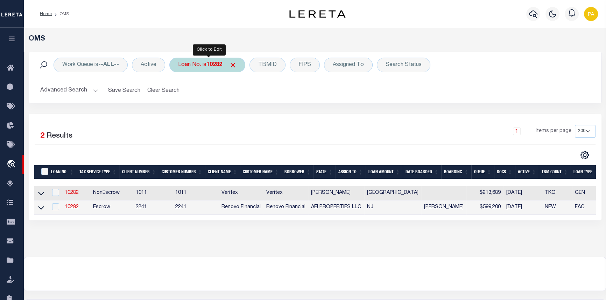
click at [210, 66] on b "10282" at bounding box center [214, 65] width 16 height 6
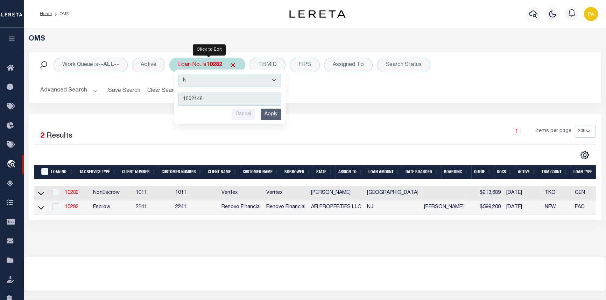
type input "10021460"
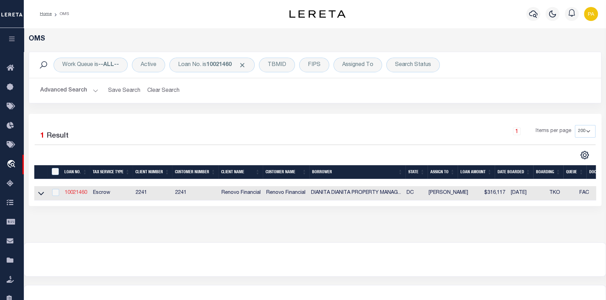
click at [75, 192] on link "10021460" at bounding box center [76, 193] width 22 height 5
type input "10021460"
type input "DIANITA DIANITA PROPERTY MANAGEMENT COMPANY"
select select "25067"
type input "[STREET_ADDRESS][PERSON_NAME]"
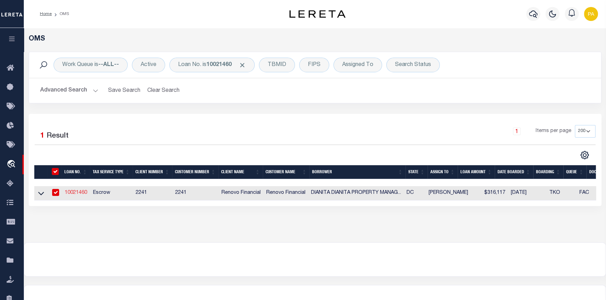
type input "BRANDYWINE MD 20613"
select select "10"
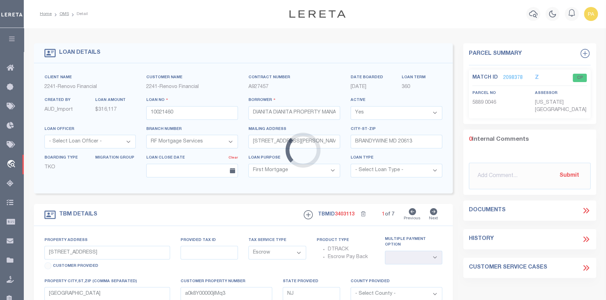
type input "[STREET_ADDRESS]"
type input "5889 0046"
select select
type input "WASHINGTON, DC 20020"
type input "a0kUS000007eiEQ"
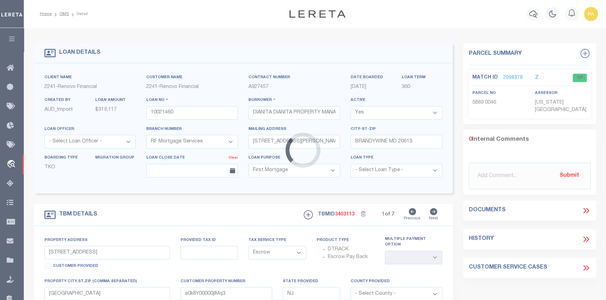
type input "DC"
select select
type textarea "Liability Limited to Customer Provided Parcel"
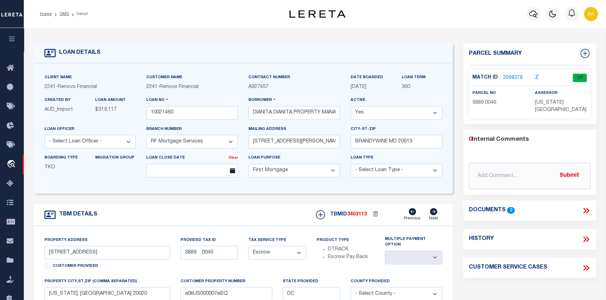
click at [510, 77] on link "2098378" at bounding box center [513, 77] width 20 height 7
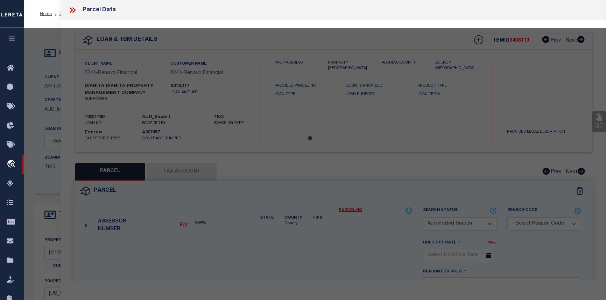
checkbox input "false"
select select "CP"
type input "DLANITA PROPERTY MANAGEMENT COMPANY LLC"
select select "AGW"
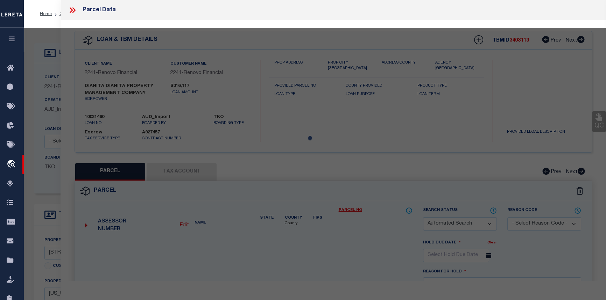
select select
type input "1421 CONGRESS PL SE"
checkbox input "false"
type input "WASHINGTON DC 20020"
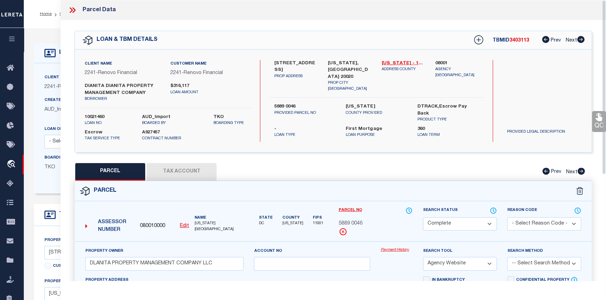
click at [390, 248] on link "Payment History" at bounding box center [396, 251] width 32 height 6
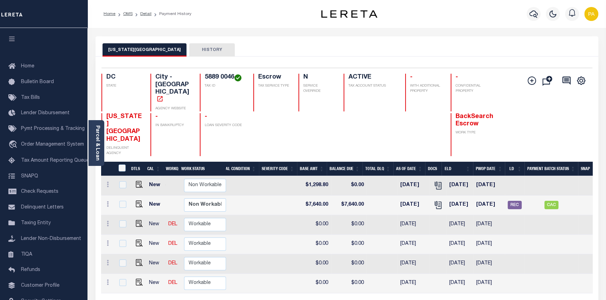
scroll to position [0, 208]
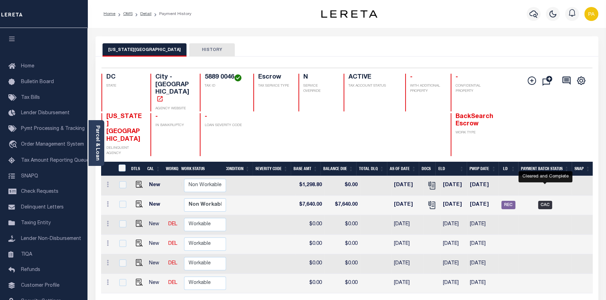
click at [539, 201] on span "CAC" at bounding box center [545, 205] width 14 height 8
checkbox input "true"
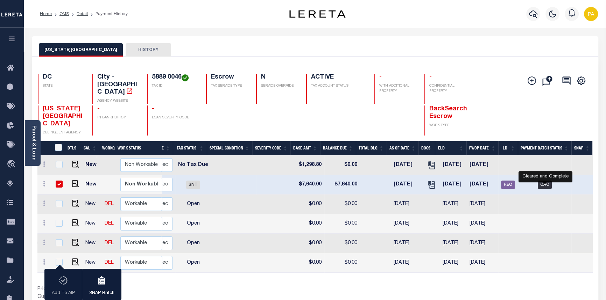
scroll to position [0, 165]
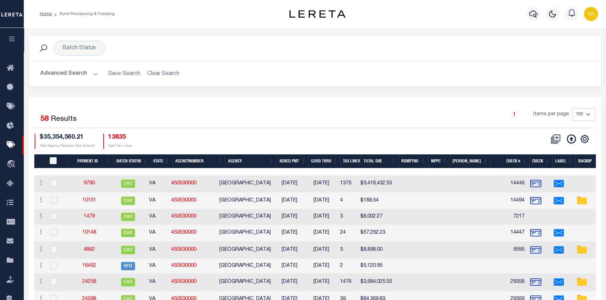
click at [159, 74] on h2 "Advanced Search Save Search Clear Search PayeeSearchTable_dynamictable_____Defa…" at bounding box center [315, 74] width 561 height 14
click at [94, 74] on button "Advanced Search" at bounding box center [69, 74] width 58 height 14
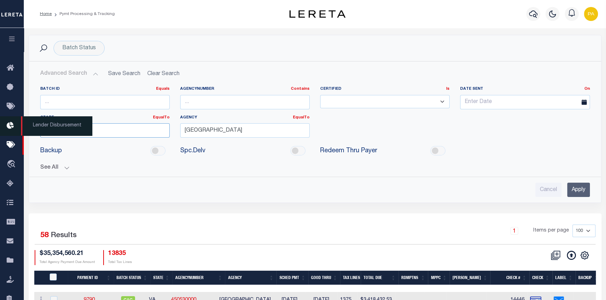
drag, startPoint x: 48, startPoint y: 127, endPoint x: 7, endPoint y: 121, distance: 40.9
click at [50, 143] on div "DC" at bounding box center [104, 143] width 129 height 11
type input "DC"
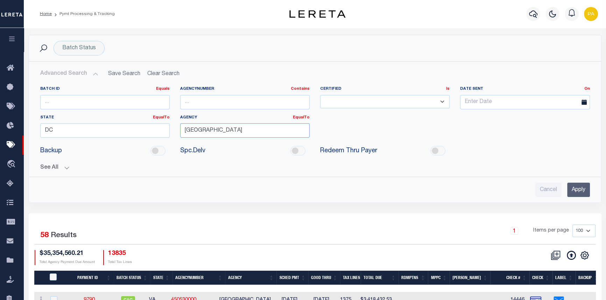
click at [227, 129] on input "LOUDOUN COUNTY" at bounding box center [244, 130] width 129 height 14
drag, startPoint x: 242, startPoint y: 131, endPoint x: 16, endPoint y: 114, distance: 226.5
type input "district of columbia"
click at [578, 195] on input "Apply" at bounding box center [578, 190] width 23 height 14
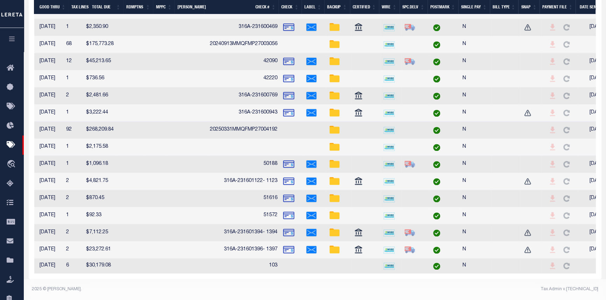
click at [332, 127] on img at bounding box center [334, 129] width 11 height 11
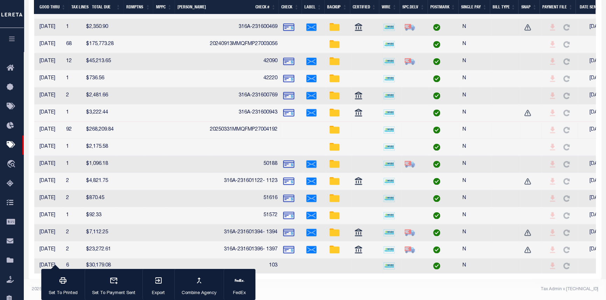
click at [332, 127] on img at bounding box center [334, 129] width 11 height 11
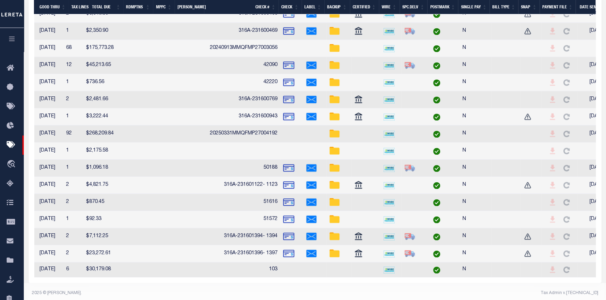
click at [333, 140] on img at bounding box center [334, 133] width 11 height 11
checkbox input "true"
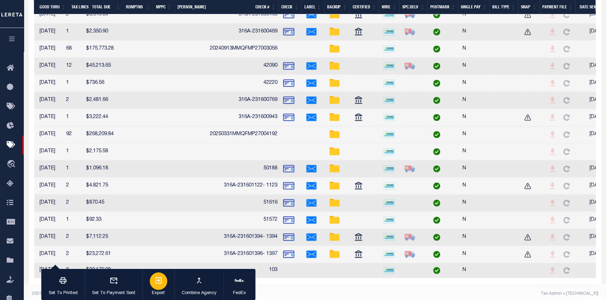
click at [161, 283] on icon "button" at bounding box center [158, 281] width 8 height 8
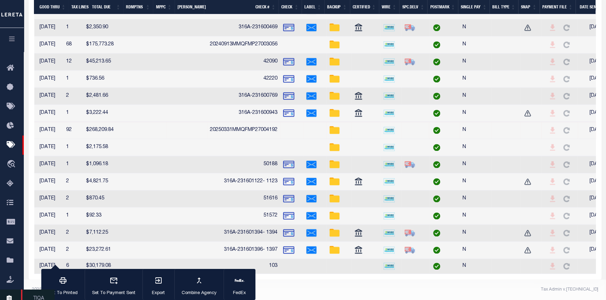
scroll to position [1358, 0]
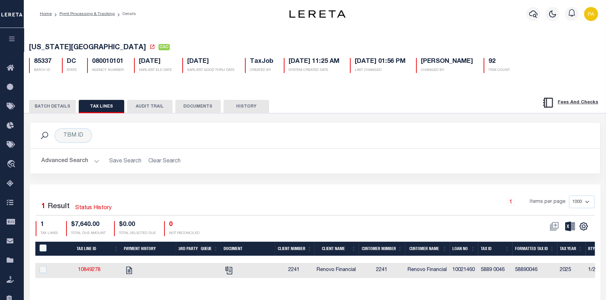
click at [55, 110] on button "BATCH DETAILS" at bounding box center [52, 106] width 47 height 13
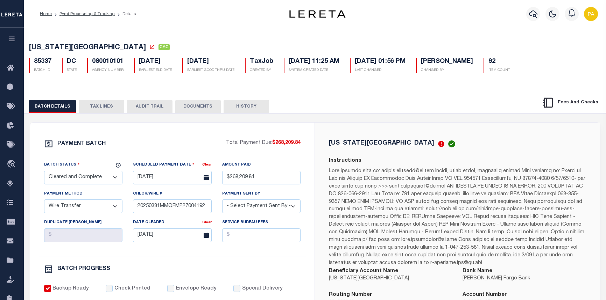
select select "CAC"
select select "TRA"
select select "[PERSON_NAME]"
select select "OTH"
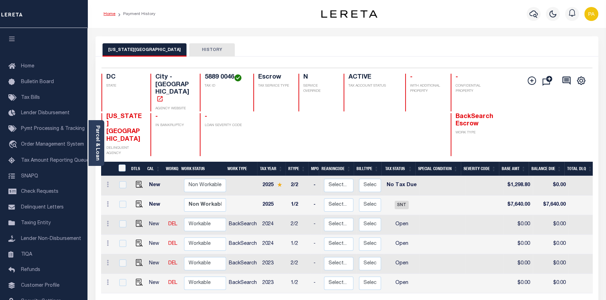
click at [111, 16] on link "Home" at bounding box center [109, 14] width 12 height 4
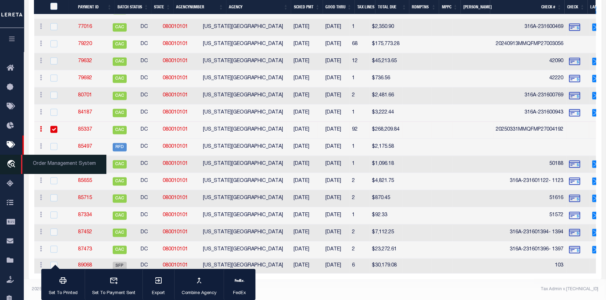
scroll to position [0, 286]
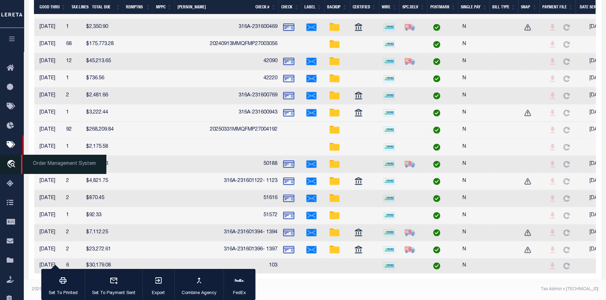
click at [69, 170] on span "Order Management System" at bounding box center [63, 164] width 85 height 19
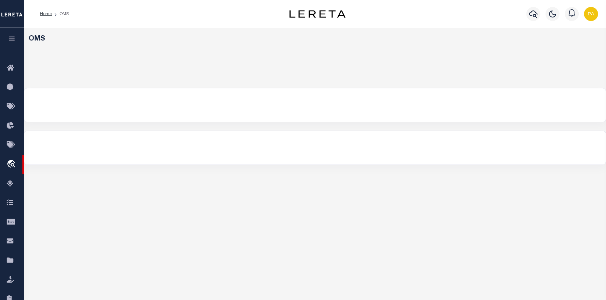
select select "200"
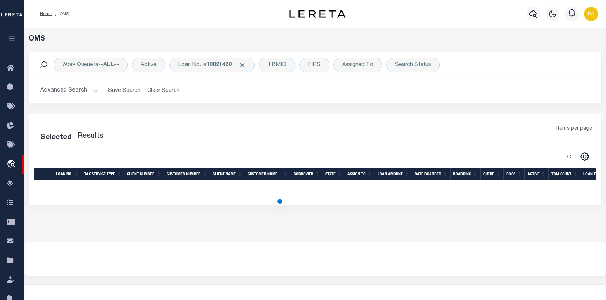
select select "200"
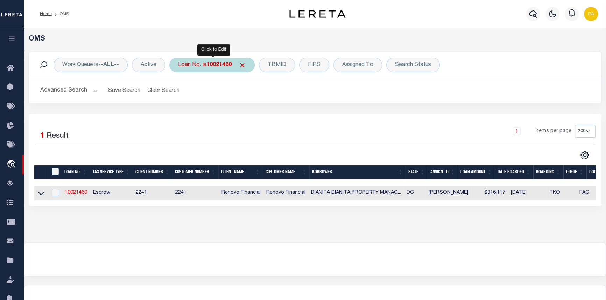
click at [212, 66] on b "10021460" at bounding box center [218, 65] width 25 height 6
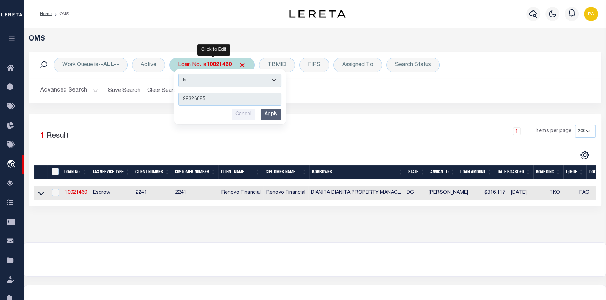
type input "993266853"
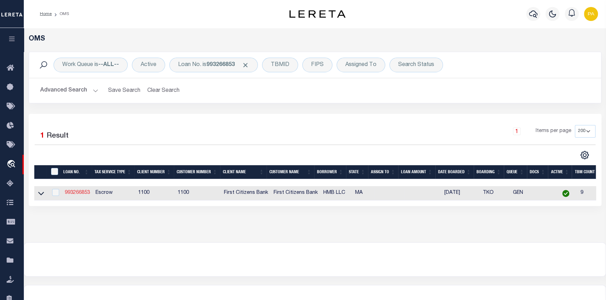
click at [81, 193] on link "993266853" at bounding box center [77, 193] width 25 height 5
type input "993266853"
type input "HMB LLC"
select select
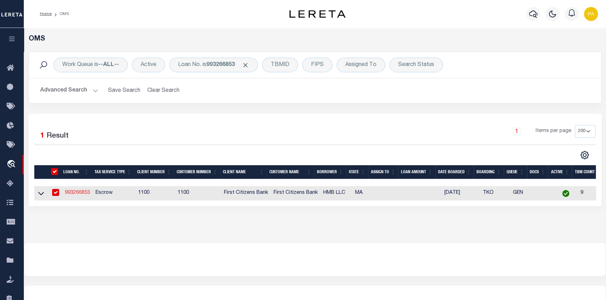
select select "10"
select select "Escrow"
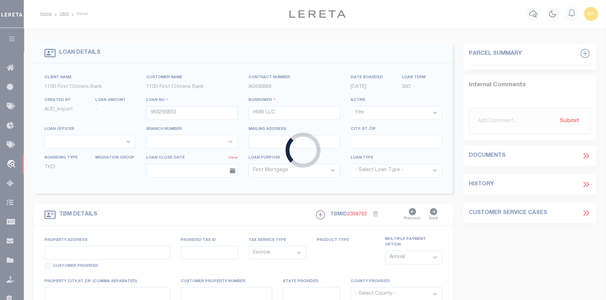
type input "[STREET_ADDRESS][PERSON_NAME]"
select select
type input "DORCHESTER MA 02124"
type input "MA"
select select
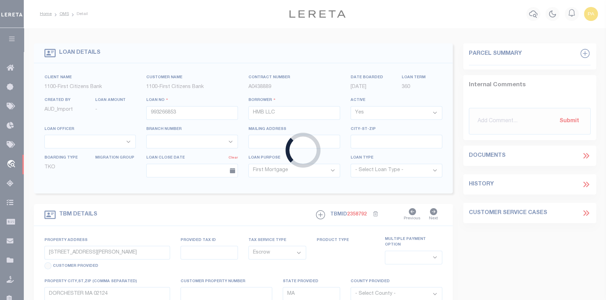
select select "22338"
select select "24368"
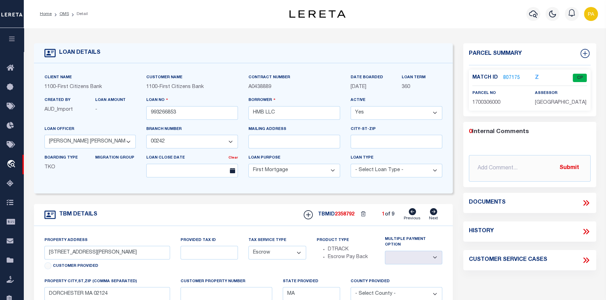
click at [509, 76] on link "807175" at bounding box center [511, 77] width 17 height 7
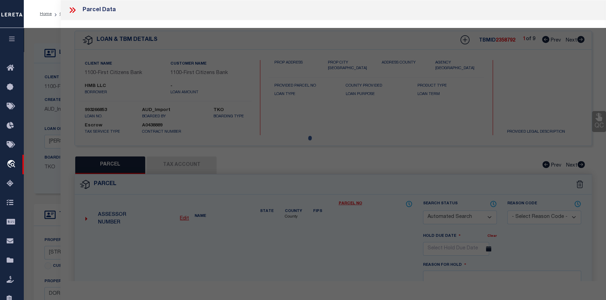
checkbox input "false"
select select "CP"
type input "HMB LLC"
select select "AGF"
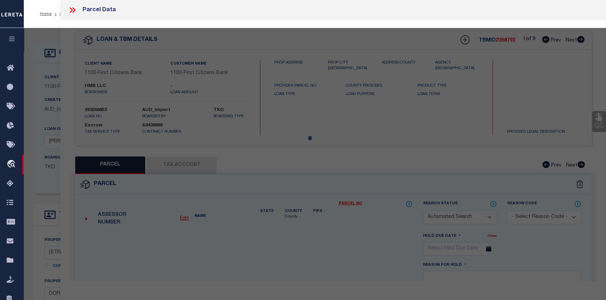
select select "ADD"
type input "[STREET_ADDRESS][PERSON_NAME]"
type input "DORCHESTER MA 02124"
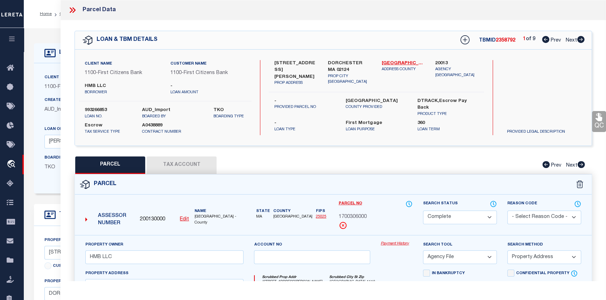
click at [400, 242] on link "Payment History" at bounding box center [396, 244] width 32 height 6
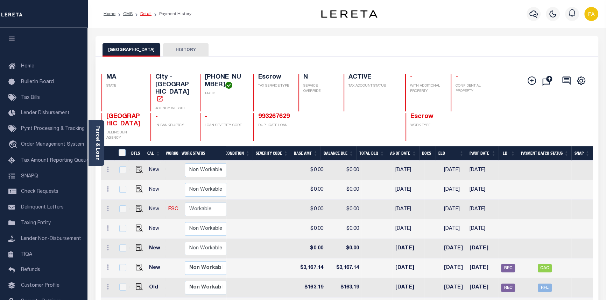
click at [142, 13] on link "Detail" at bounding box center [145, 14] width 11 height 4
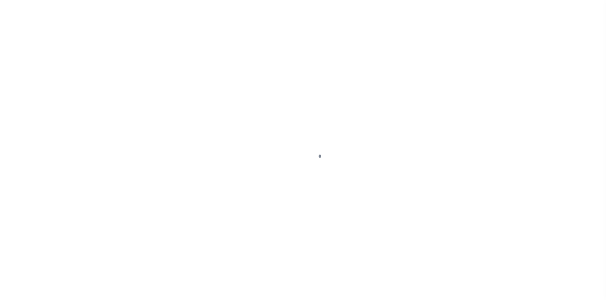
select select "22338"
select select "24368"
select select "10"
select select "Escrow"
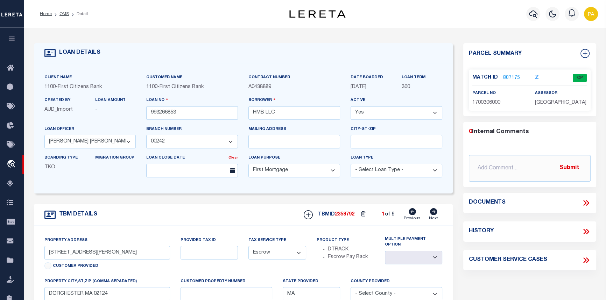
click at [585, 230] on icon at bounding box center [585, 231] width 9 height 9
select select "100"
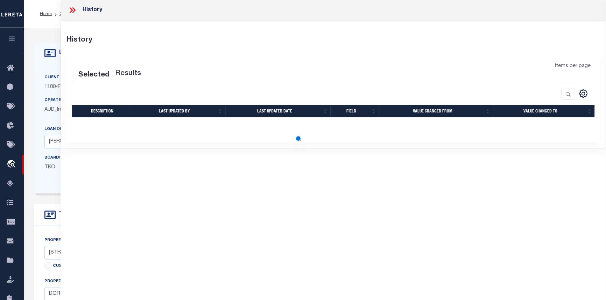
select select "100"
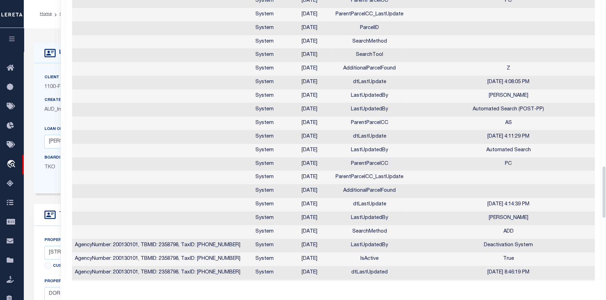
scroll to position [890, 0]
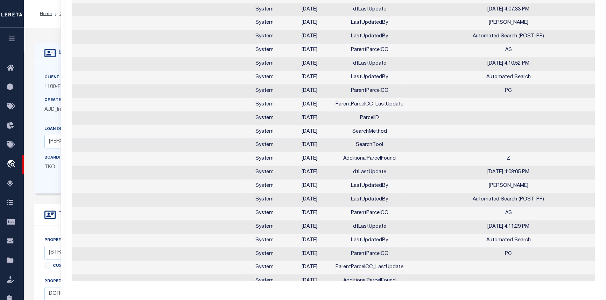
drag, startPoint x: 397, startPoint y: 213, endPoint x: 388, endPoint y: 217, distance: 10.0
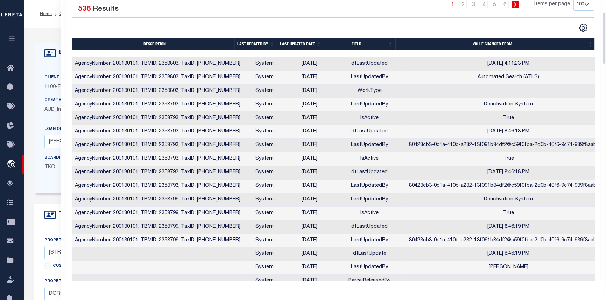
scroll to position [0, 0]
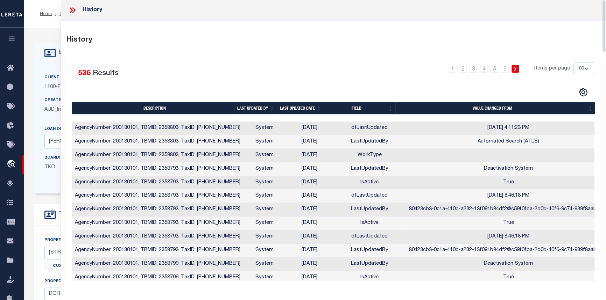
click at [73, 13] on icon at bounding box center [73, 10] width 3 height 6
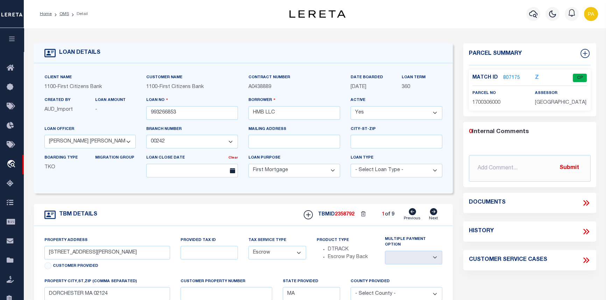
click at [505, 77] on link "807175" at bounding box center [511, 77] width 17 height 7
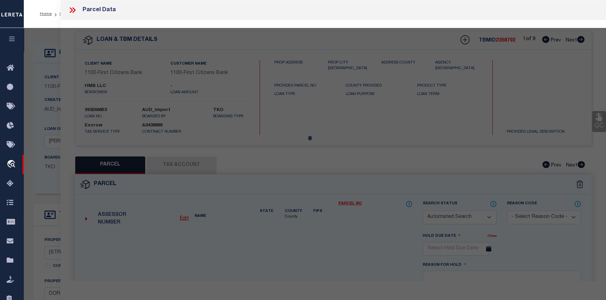
checkbox input "false"
select select "CP"
type input "HMB LLC"
select select "AGF"
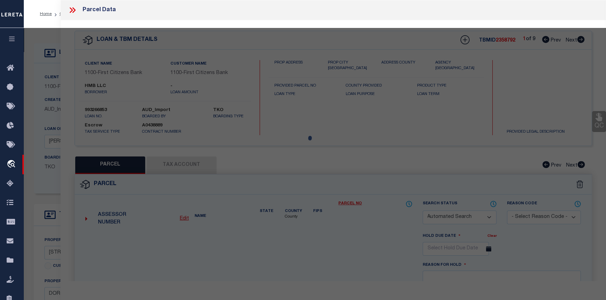
select select "ADD"
type input "[STREET_ADDRESS][PERSON_NAME]"
type input "DORCHESTER MA 02124"
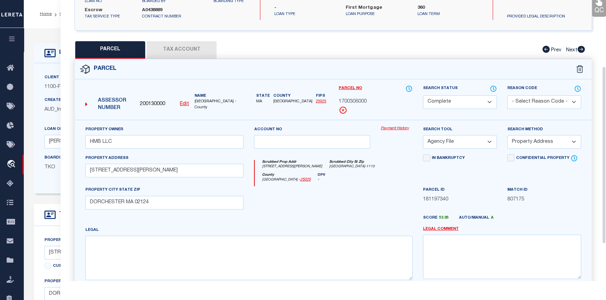
scroll to position [100, 0]
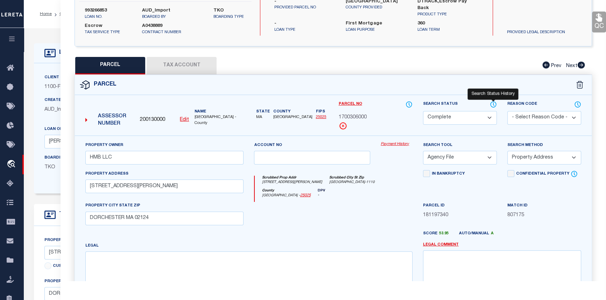
click at [492, 102] on icon at bounding box center [493, 105] width 7 height 8
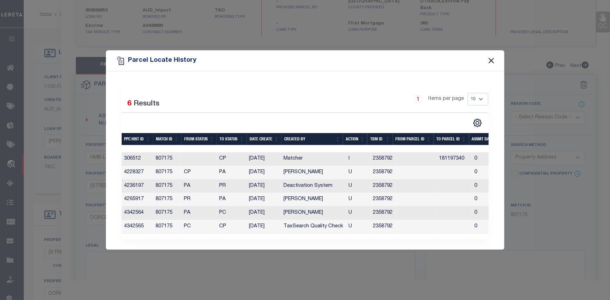
click at [489, 56] on button "Close" at bounding box center [491, 60] width 9 height 9
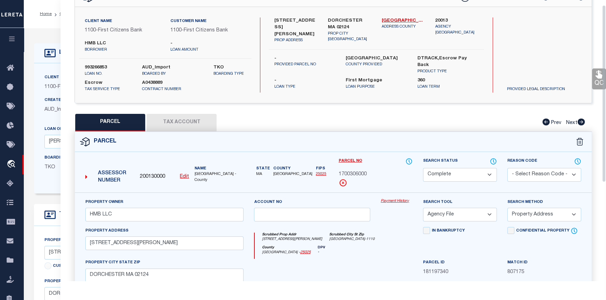
scroll to position [0, 0]
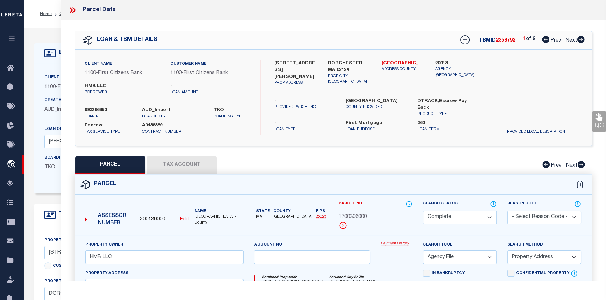
click at [581, 40] on icon at bounding box center [581, 39] width 8 height 7
select select "AS"
select select
checkbox input "false"
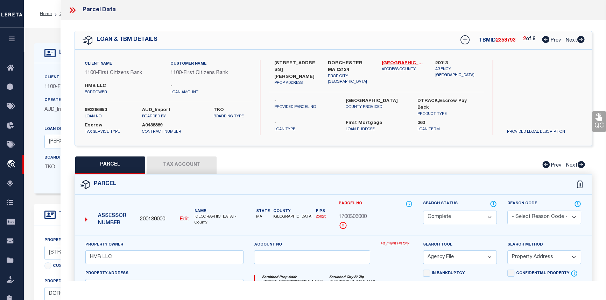
checkbox input "false"
select select "PR"
select select "ACT"
type input "HMB LLC"
type input "87 ADAMS ST"
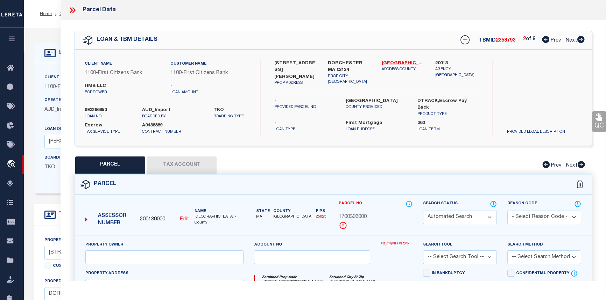
type input "BOSTON MA 02122"
type textarea "Tax ID Formatting"
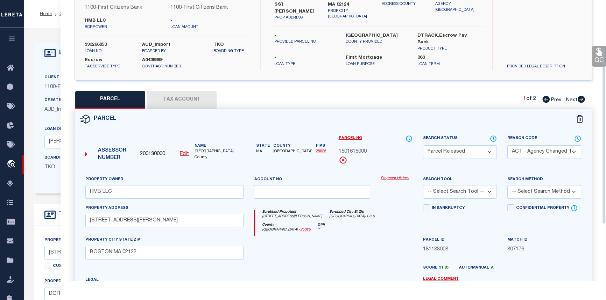
scroll to position [36, 0]
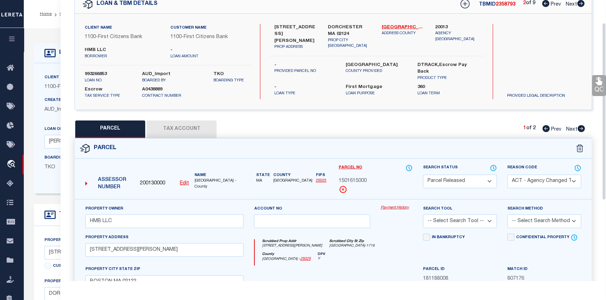
click at [584, 128] on icon at bounding box center [580, 128] width 7 height 7
select select "AS"
select select
checkbox input "false"
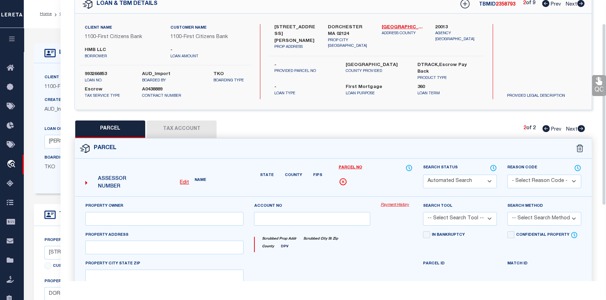
select select "PC"
select select "ATL"
select select
type input "87 ADAMS ST"
type input "DORCHESTER, MA 02122"
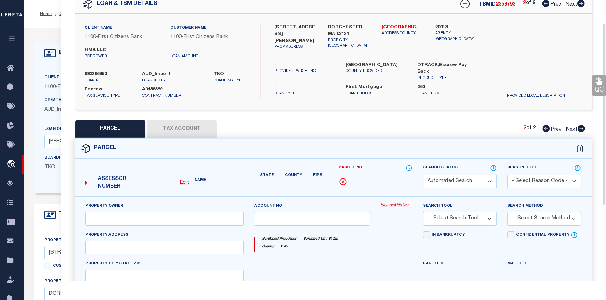
type textarea "DIST:35 CITY/MUNI/TWP:BOSTON-DORCHESTER"
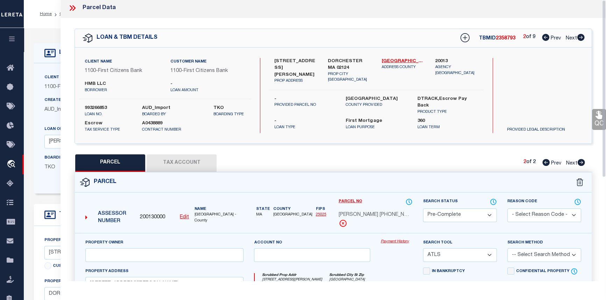
scroll to position [0, 0]
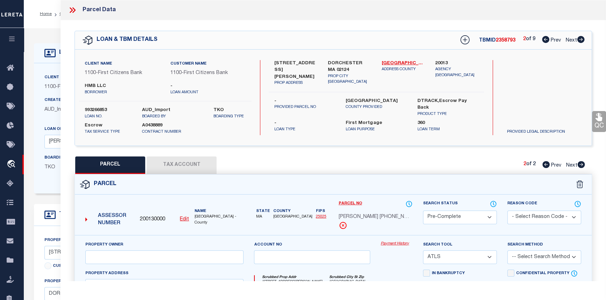
click at [578, 40] on icon at bounding box center [580, 39] width 7 height 7
select select "AS"
select select
checkbox input "false"
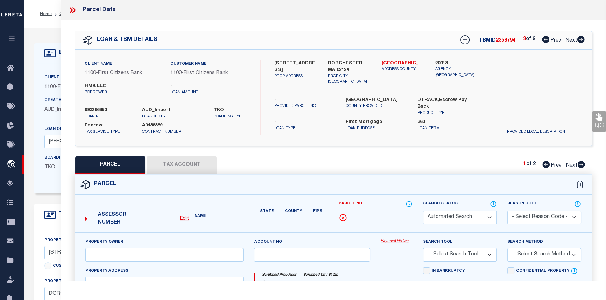
select select "PR"
type input "HMB LLC"
type input "12 WILDWOOD ST"
type input "BOSTON MA 02124"
type textarea "Tax ID Formatting"
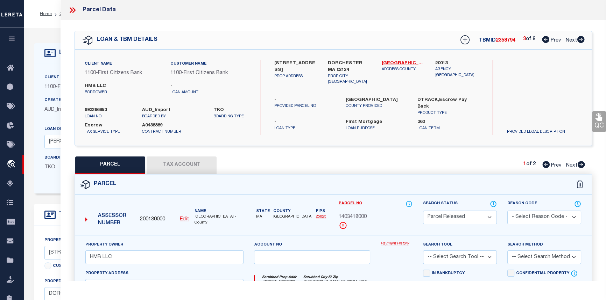
click at [581, 167] on icon at bounding box center [580, 164] width 7 height 7
select select "AS"
checkbox input "false"
select select "PC"
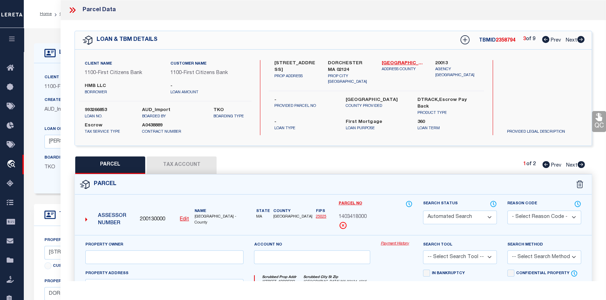
type input "HMB LLC"
select select "ATL"
select select
type input "12 WILDWOOD ST"
type input "DORCHESTER CENTER, MA 02124"
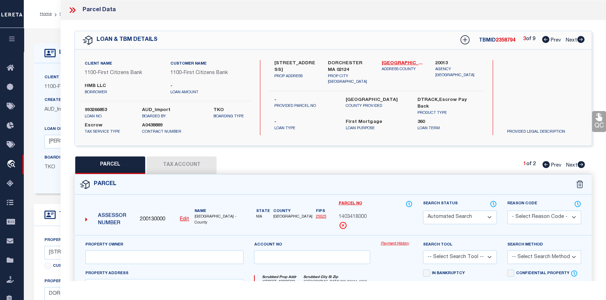
type textarea "DIST:35 CITY/MUNI/TWP:BOSTON-DORCHESTER"
click at [581, 40] on icon at bounding box center [581, 39] width 8 height 7
select select "AS"
select select
checkbox input "false"
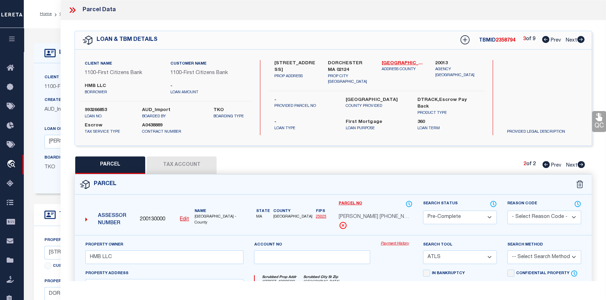
checkbox input "false"
select select "PR"
type input "HMB LLC"
type input "17 DUNLAP ST"
type input "BOSTON MA 02124"
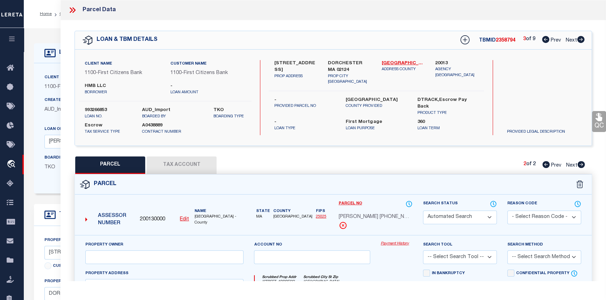
type textarea "Tax ID Formatting"
click at [580, 164] on icon at bounding box center [580, 164] width 7 height 7
select select "AS"
checkbox input "false"
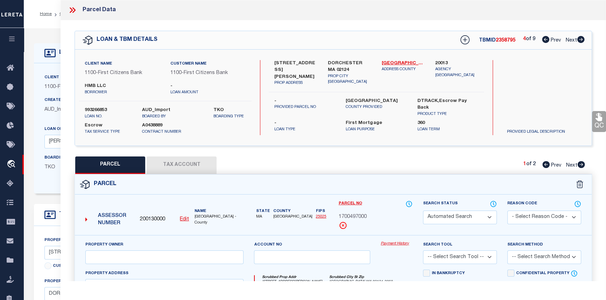
select select "PC"
type input "HMB LLC"
select select "ATL"
select select
type input "17 DUNLAP ST"
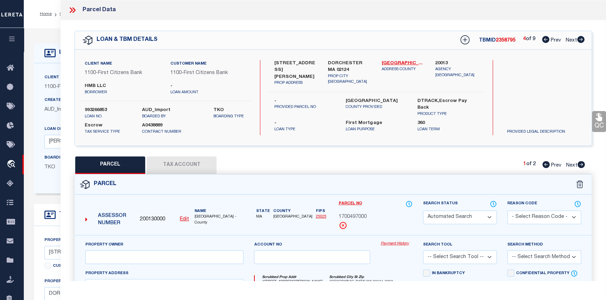
type input "DORCHESTER CENTER, MA 02124"
type textarea "DIST:35 CITY/MUNI/TWP:BOSTON-DORCHESTER"
click at [579, 38] on icon at bounding box center [580, 39] width 7 height 7
select select "AS"
select select
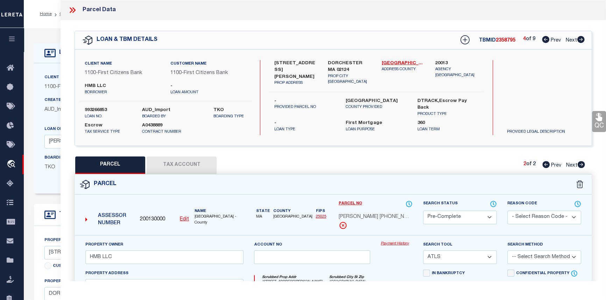
checkbox input "false"
select select "DP"
type input "HMB LLC"
type input "257 HUMBOLDT AV"
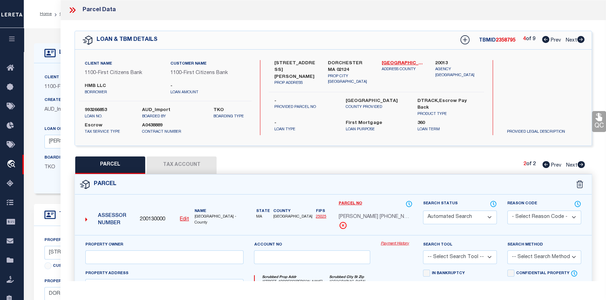
type input "BOSTON MA 02121"
type textarea "Tax ID Formatting"
click at [580, 165] on icon at bounding box center [581, 164] width 8 height 7
select select "AS"
checkbox input "false"
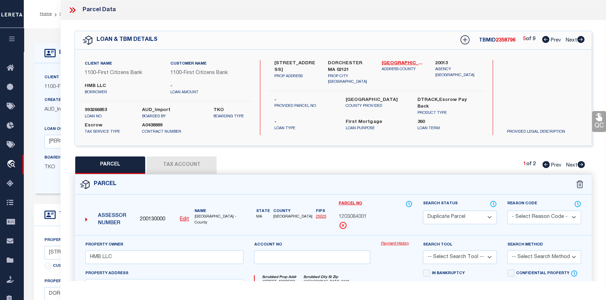
checkbox input "false"
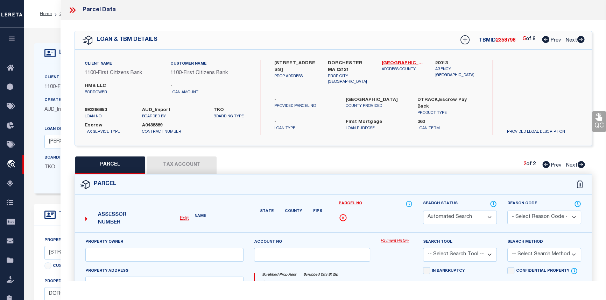
select select "PC"
type input "HMB LLC"
select select "ATL"
select select
type input "257 HUMBOLDT AVE"
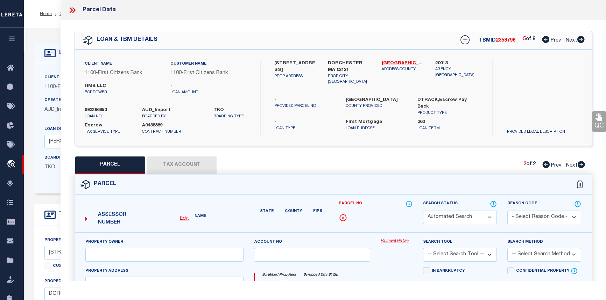
type input "DORCHESTER, MA 02121"
type textarea "DIST:35 CITY/MUNI/TWP:BOSTON-ROXBURY"
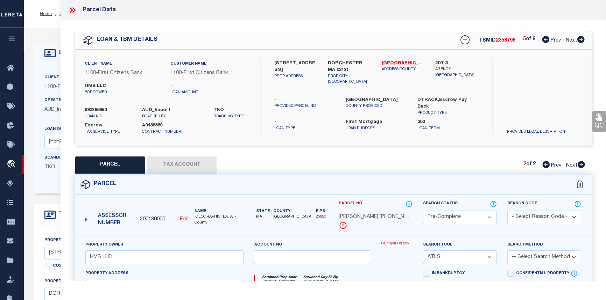
click at [580, 40] on icon at bounding box center [580, 39] width 7 height 7
select select "AS"
select select
checkbox input "false"
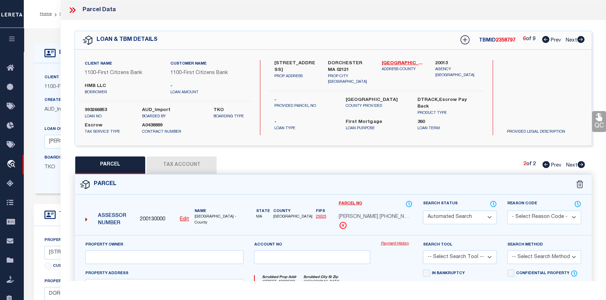
select select "DP"
type input "HMB LLC"
type input "33 HAROLD ST"
type input "BOSTON MA 02119"
type textarea "Tax ID Formatting"
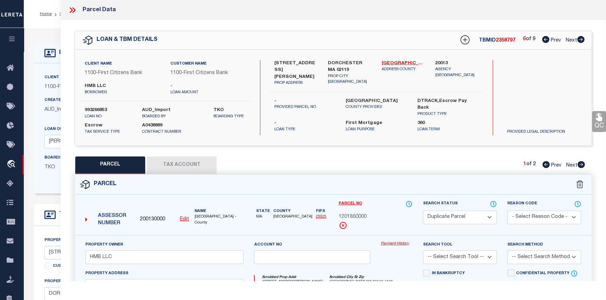
click at [581, 167] on icon at bounding box center [580, 164] width 7 height 7
select select "AS"
checkbox input "false"
select select "PC"
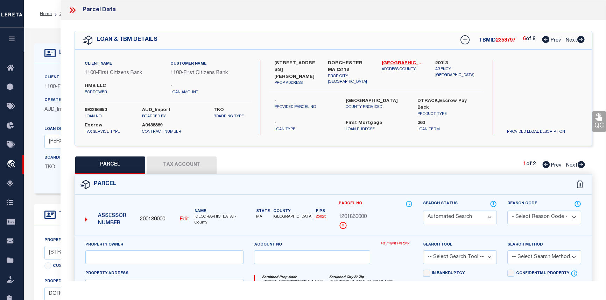
type input "HNB LLC"
select select "ATL"
select select
type input "33 HAROLD ST"
type input "ROXBURY, MA 02119"
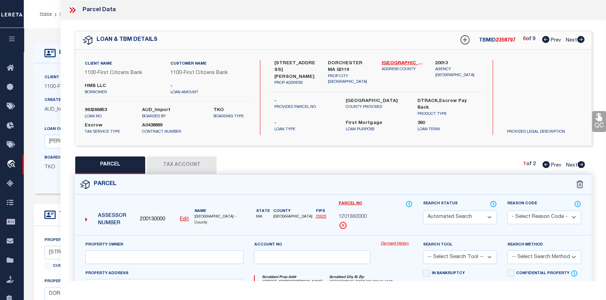
type textarea "DIST:35 CITY/MUNI/TWP:BOSTON-ROXBURY"
click at [579, 41] on icon at bounding box center [580, 39] width 7 height 7
select select "AS"
select select
checkbox input "false"
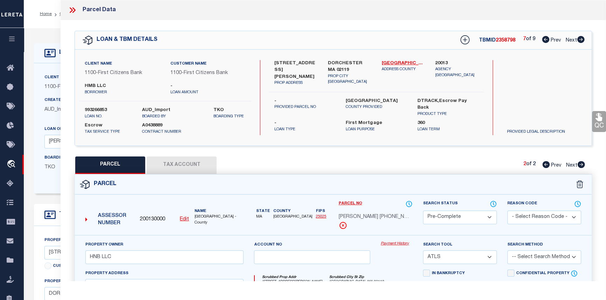
checkbox input "false"
select select "DP"
type input "HMB LLC"
type input "4 6 NELSON ST"
type input "BOSTON MA 02124"
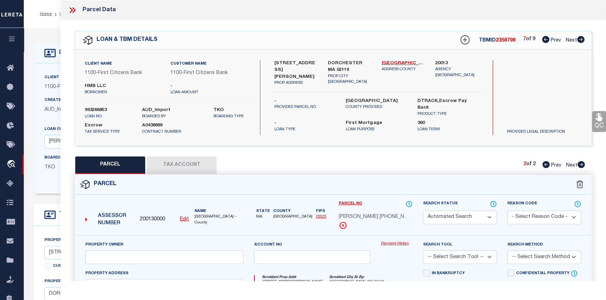
type textarea "Tax ID Formatting"
click at [582, 165] on icon at bounding box center [581, 164] width 8 height 7
select select "AS"
checkbox input "false"
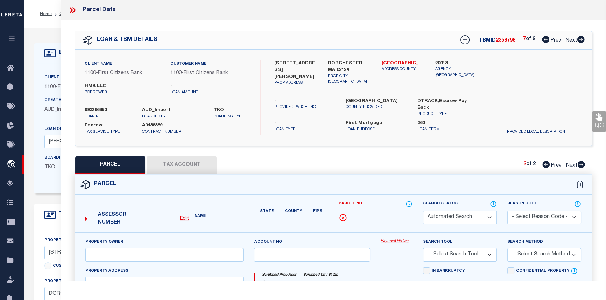
select select "PC"
type input "HMB LLC"
select select "ATL"
select select
type input "46 NELSON ST"
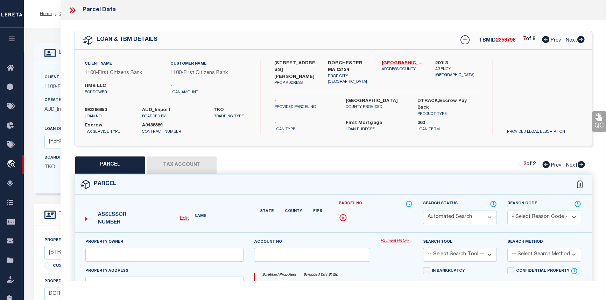
type input "DORCHESTER CENTER, MA 02124"
type textarea "DIST:35 CITY/MUNI/TWP:BOSTON-DORCHESTER"
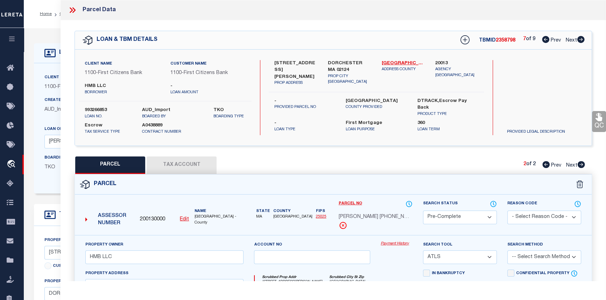
click at [580, 38] on icon at bounding box center [580, 39] width 7 height 7
select select "AS"
select select
checkbox input "false"
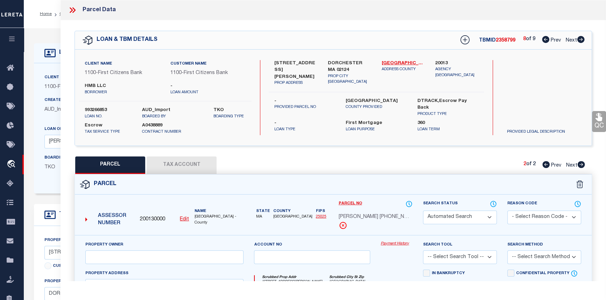
select select "DP"
type input "HMB LLC"
type input "498 BLUE HILL AV"
type input "BOSTON MA 02121"
type textarea "Tax ID Formatting"
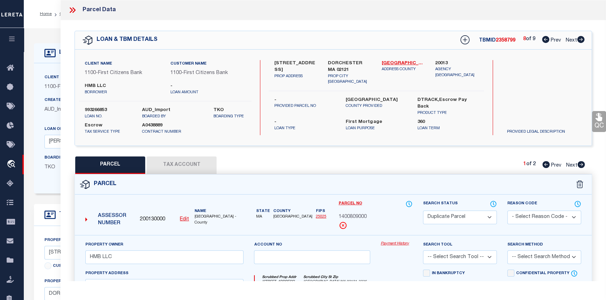
click at [580, 164] on icon at bounding box center [581, 164] width 8 height 7
select select "AS"
checkbox input "false"
select select "PC"
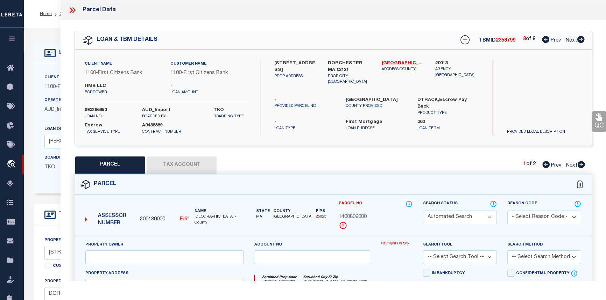
type input "HMB LLC"
select select "ATL"
select select
click at [580, 41] on icon at bounding box center [580, 39] width 7 height 7
click at [581, 163] on icon at bounding box center [580, 164] width 7 height 7
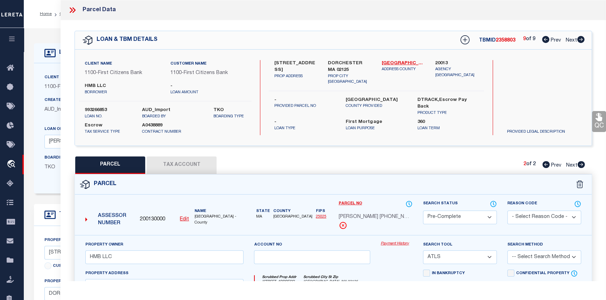
click at [44, 35] on div "LOAN DETAILS Client Name 1100" at bounding box center [315, 242] width 582 height 429
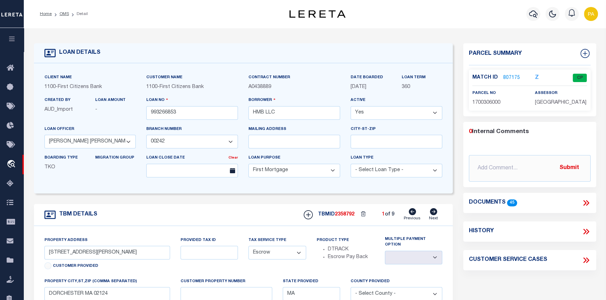
click at [506, 77] on link "807175" at bounding box center [511, 77] width 17 height 7
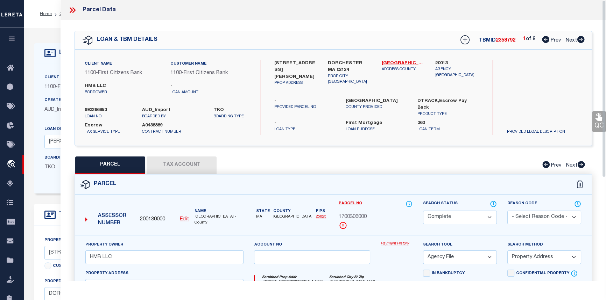
click at [396, 244] on link "Payment History" at bounding box center [396, 244] width 32 height 6
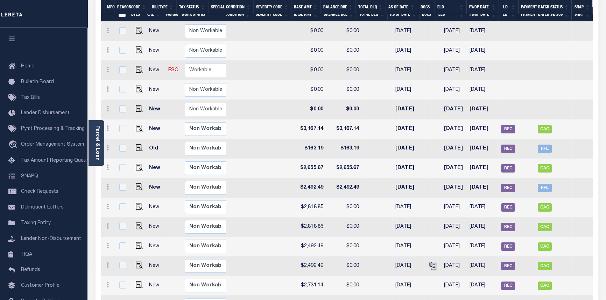
scroll to position [118, 0]
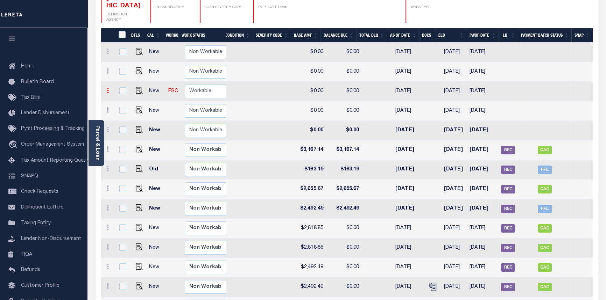
click at [104, 89] on link at bounding box center [108, 92] width 8 height 6
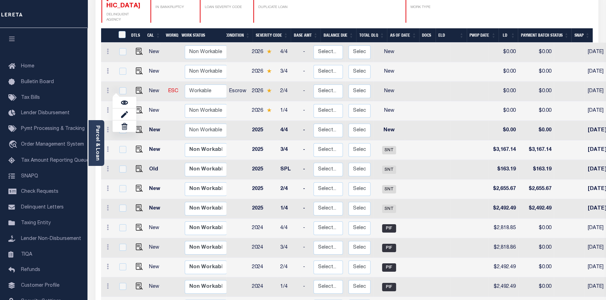
click at [463, 62] on td at bounding box center [469, 72] width 38 height 20
checkbox input "true"
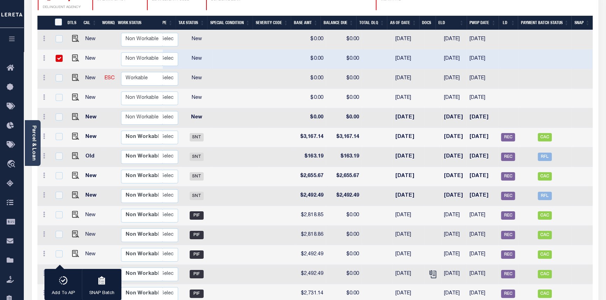
scroll to position [0, 131]
click at [352, 113] on td "$0.00" at bounding box center [344, 118] width 36 height 20
checkbox input "true"
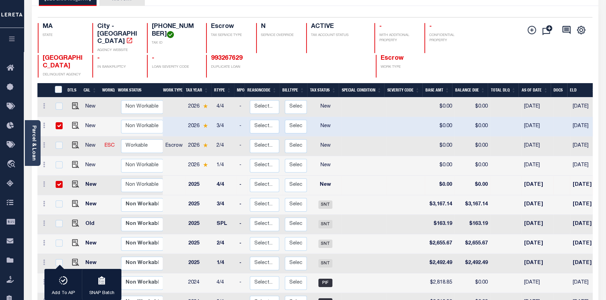
scroll to position [49, 0]
